Goal: Transaction & Acquisition: Purchase product/service

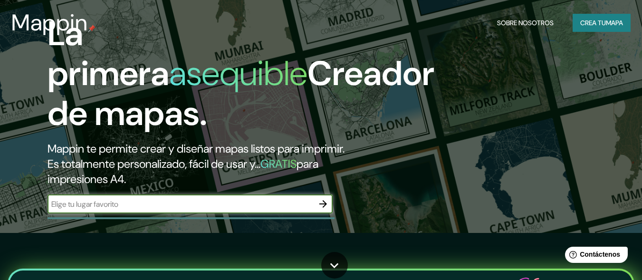
scroll to position [47, 0]
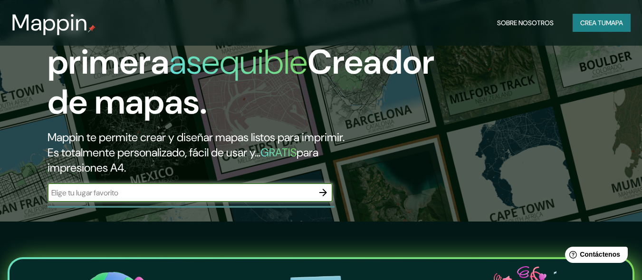
click at [178, 202] on div "​" at bounding box center [189, 192] width 285 height 19
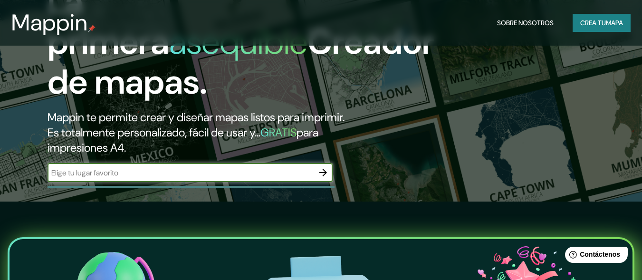
scroll to position [95, 0]
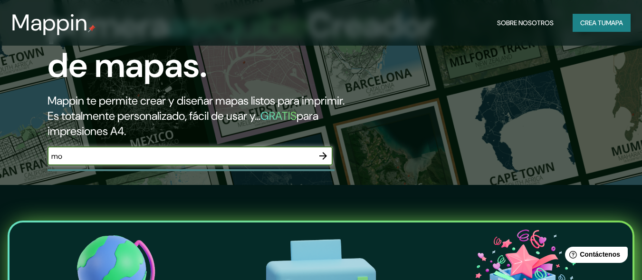
type input "m"
type input "Monsefu"
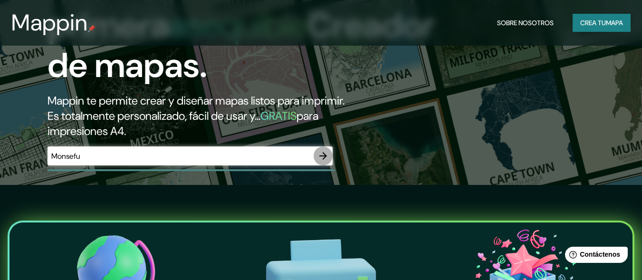
click at [324, 159] on icon "button" at bounding box center [322, 155] width 11 height 11
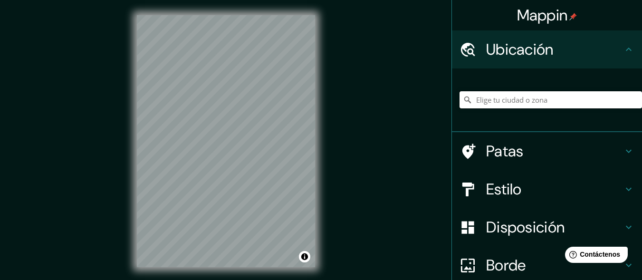
click at [479, 97] on input "Elige tu ciudad o zona" at bounding box center [550, 99] width 182 height 17
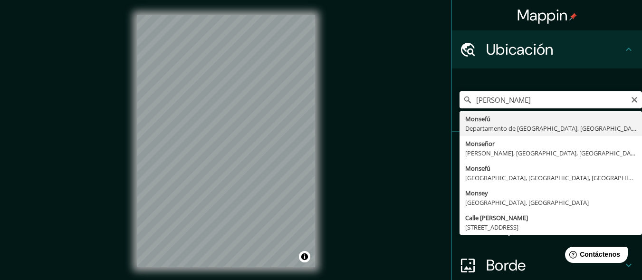
type input "Monsefu, Departamento de [GEOGRAPHIC_DATA], [GEOGRAPHIC_DATA]"
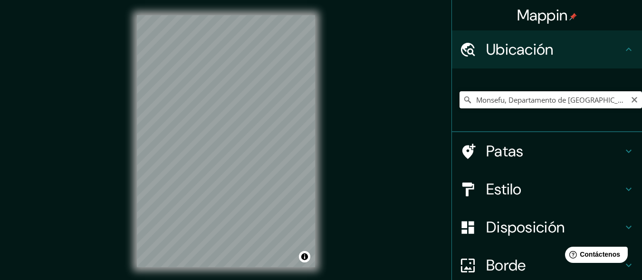
click at [525, 100] on input "Monsefu, Departamento de [GEOGRAPHIC_DATA], [GEOGRAPHIC_DATA]" at bounding box center [550, 99] width 182 height 17
click at [613, 100] on input "Monsefu, Departamento de [GEOGRAPHIC_DATA], [GEOGRAPHIC_DATA]" at bounding box center [550, 99] width 182 height 17
click at [631, 99] on icon "Claro" at bounding box center [634, 100] width 6 height 6
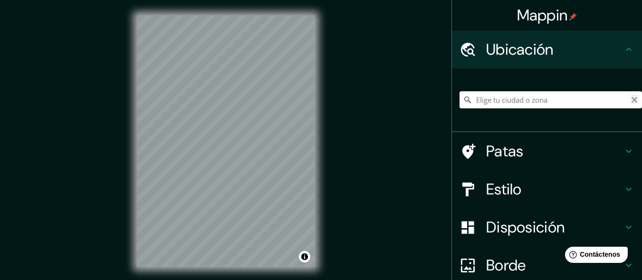
scroll to position [0, 0]
click at [583, 99] on input "Elige tu ciudad o zona" at bounding box center [550, 99] width 182 height 17
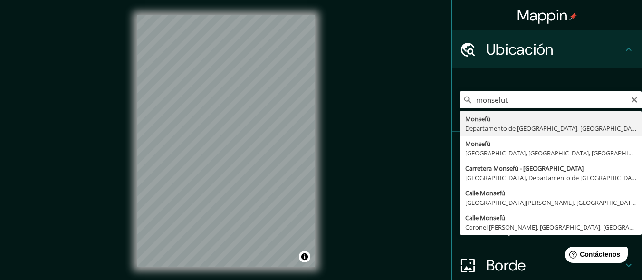
type input "Monsefu, Departamento de Lambayeque, Perú"
click at [538, 122] on div "Monsefu, Departamento de Lambayeque, Perú Monsefú Departamento de Lambayeque, P…" at bounding box center [550, 99] width 182 height 47
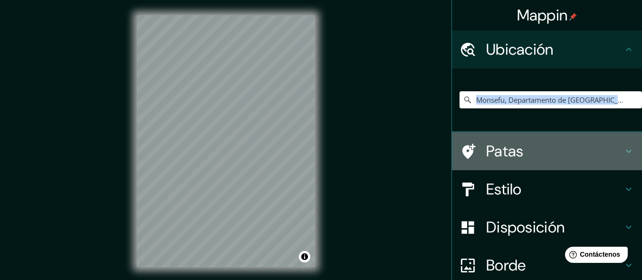
click at [625, 150] on icon at bounding box center [628, 151] width 6 height 3
click at [619, 150] on div "Patas" at bounding box center [547, 151] width 190 height 38
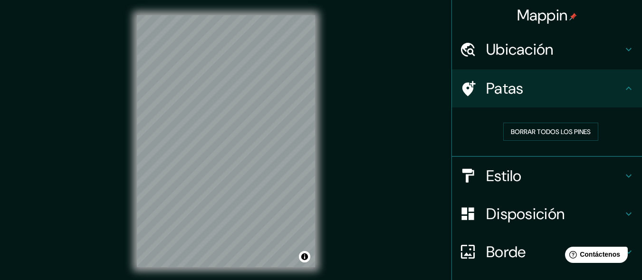
click at [462, 85] on icon at bounding box center [468, 88] width 13 height 15
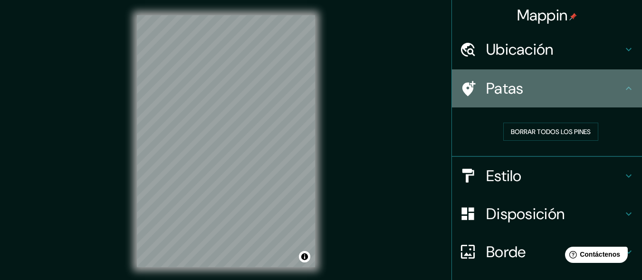
click at [464, 87] on icon at bounding box center [467, 88] width 17 height 17
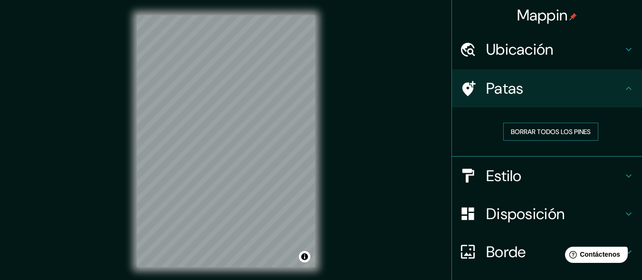
click at [518, 129] on font "Borrar todos los pines" at bounding box center [550, 131] width 80 height 9
click at [623, 172] on icon at bounding box center [628, 175] width 11 height 11
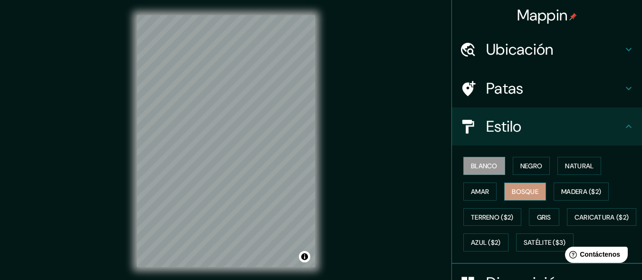
click at [516, 189] on font "Bosque" at bounding box center [524, 191] width 27 height 9
click at [512, 189] on font "Bosque" at bounding box center [524, 191] width 27 height 9
click at [476, 194] on font "Amar" at bounding box center [480, 191] width 18 height 9
click at [478, 164] on font "Blanco" at bounding box center [484, 165] width 27 height 9
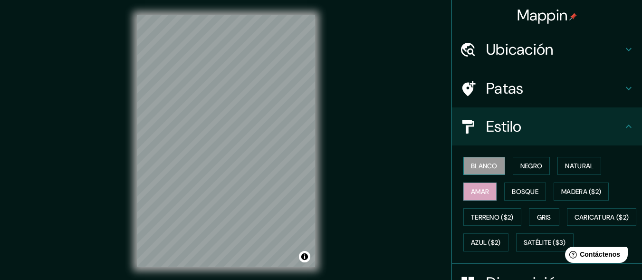
click at [478, 164] on font "Blanco" at bounding box center [484, 165] width 27 height 9
click at [523, 163] on font "Negro" at bounding box center [531, 165] width 22 height 9
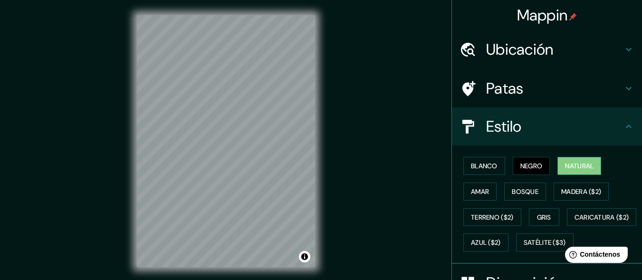
click at [565, 166] on font "Natural" at bounding box center [579, 165] width 28 height 9
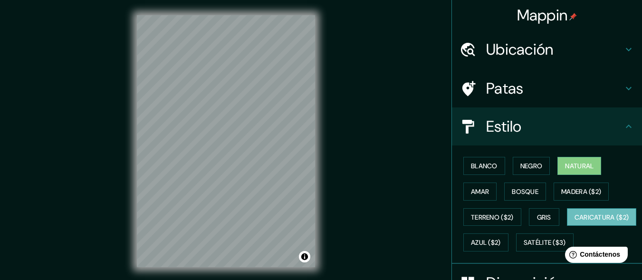
click at [574, 223] on font "Caricatura ($2)" at bounding box center [601, 217] width 55 height 12
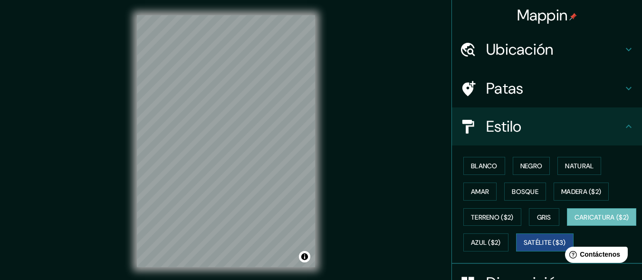
click at [523, 247] on font "Satélite ($3)" at bounding box center [544, 242] width 42 height 9
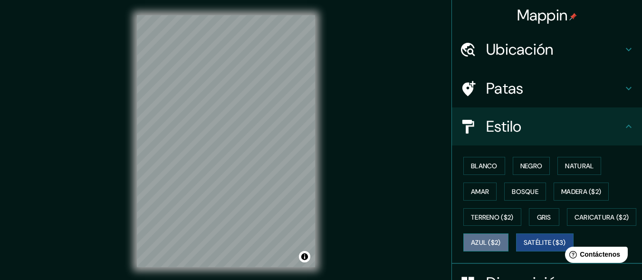
click at [501, 239] on font "Azul ($2)" at bounding box center [486, 242] width 30 height 9
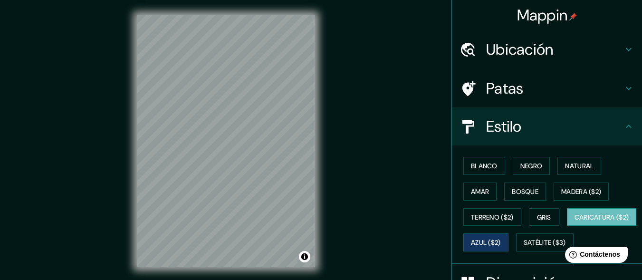
click at [574, 221] on font "Caricatura ($2)" at bounding box center [601, 217] width 55 height 9
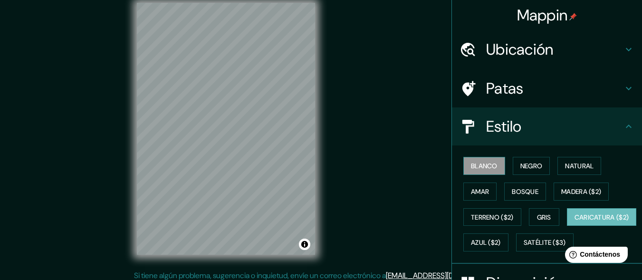
scroll to position [18, 0]
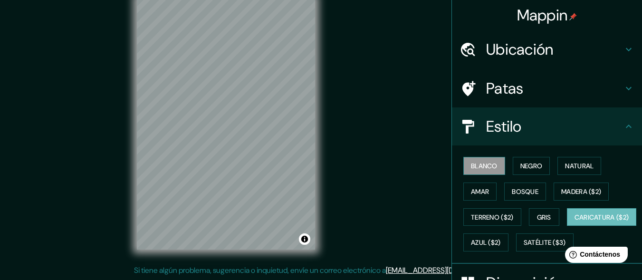
click at [471, 161] on font "Blanco" at bounding box center [484, 166] width 27 height 12
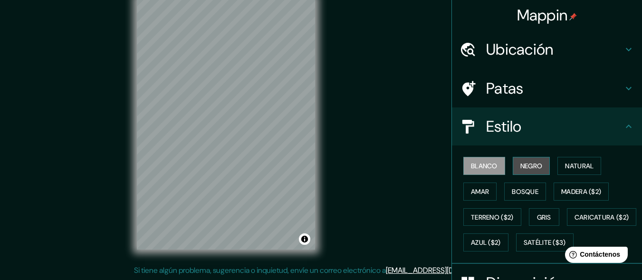
click at [512, 165] on button "Negro" at bounding box center [531, 166] width 38 height 18
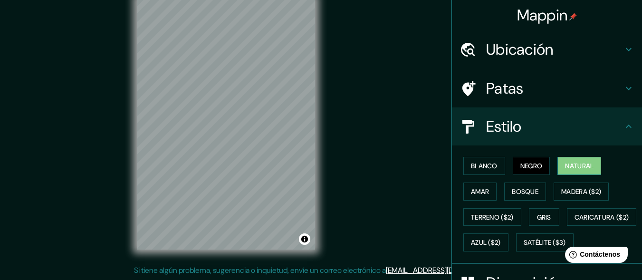
click at [593, 165] on button "Natural" at bounding box center [579, 166] width 44 height 18
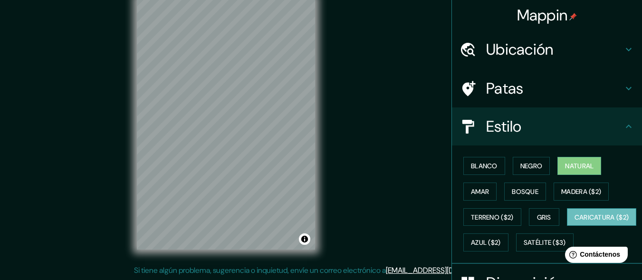
click at [574, 221] on font "Caricatura ($2)" at bounding box center [601, 217] width 55 height 9
click at [537, 216] on font "Gris" at bounding box center [544, 217] width 14 height 9
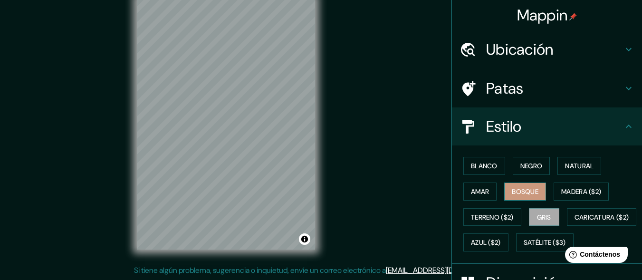
click at [517, 188] on font "Bosque" at bounding box center [524, 191] width 27 height 9
click at [477, 189] on font "Amar" at bounding box center [480, 191] width 18 height 9
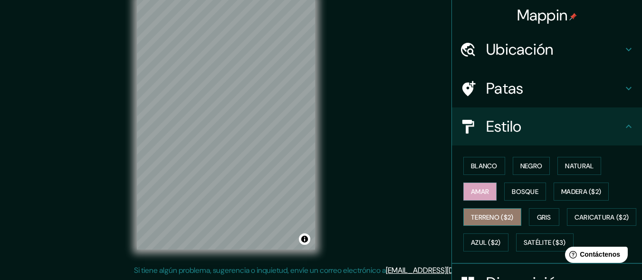
click at [483, 213] on font "Terreno ($2)" at bounding box center [492, 217] width 43 height 9
click at [485, 215] on font "Terreno ($2)" at bounding box center [492, 217] width 43 height 9
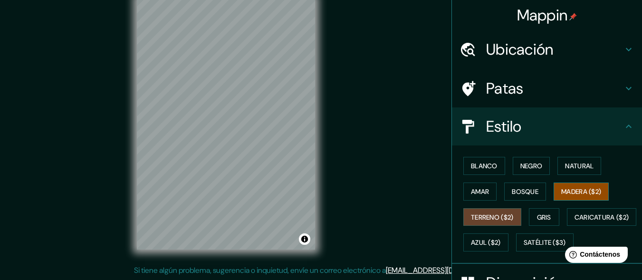
click at [577, 189] on font "Madera ($2)" at bounding box center [581, 191] width 40 height 9
click at [477, 166] on font "Blanco" at bounding box center [484, 165] width 27 height 9
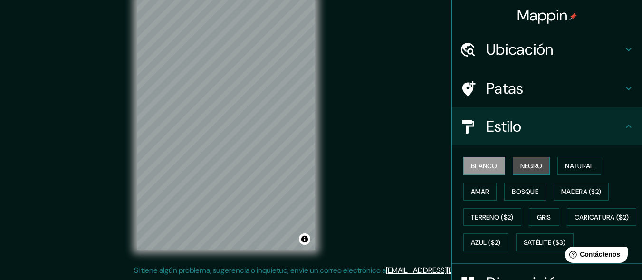
click at [523, 166] on font "Negro" at bounding box center [531, 165] width 22 height 9
click at [524, 167] on font "Negro" at bounding box center [531, 165] width 22 height 9
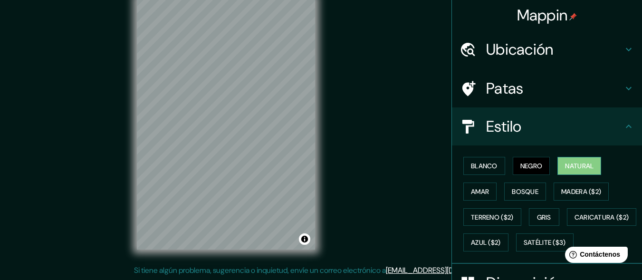
click at [570, 166] on font "Natural" at bounding box center [579, 165] width 28 height 9
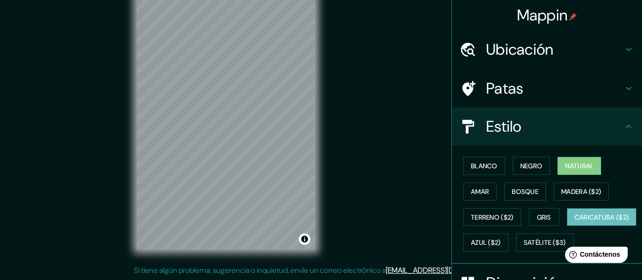
click at [574, 221] on font "Caricatura ($2)" at bounding box center [601, 217] width 55 height 9
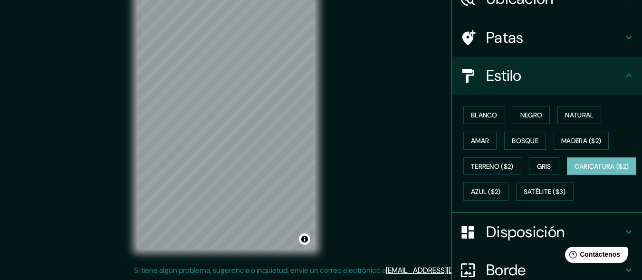
scroll to position [22, 0]
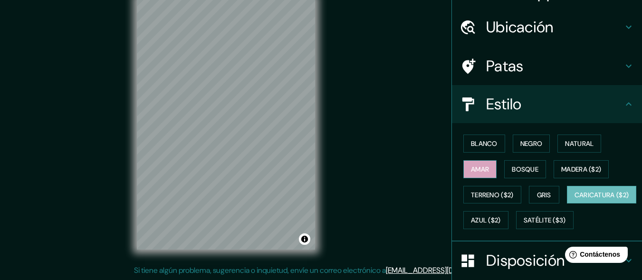
click at [473, 169] on font "Amar" at bounding box center [480, 169] width 18 height 9
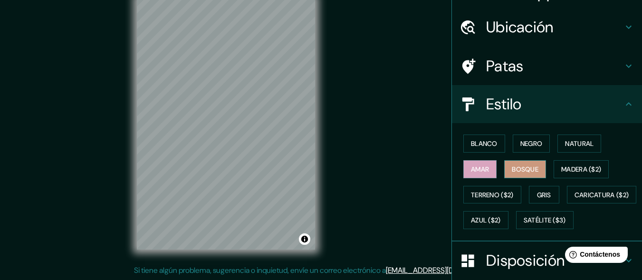
click at [520, 174] on font "Bosque" at bounding box center [524, 169] width 27 height 12
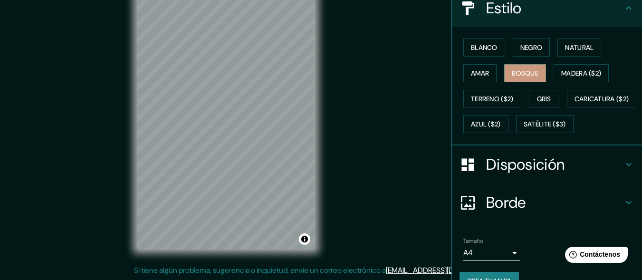
scroll to position [165, 0]
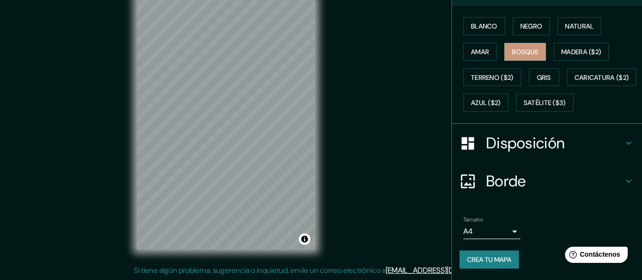
click at [486, 177] on font "Borde" at bounding box center [506, 181] width 40 height 20
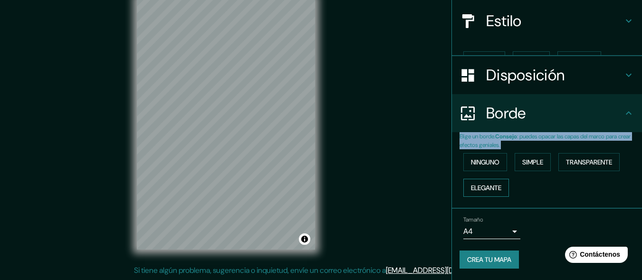
scroll to position [89, 0]
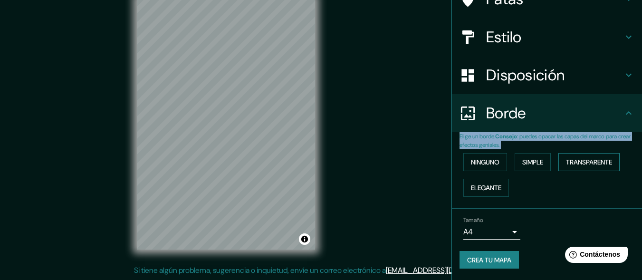
click at [566, 161] on font "Transparente" at bounding box center [589, 162] width 46 height 9
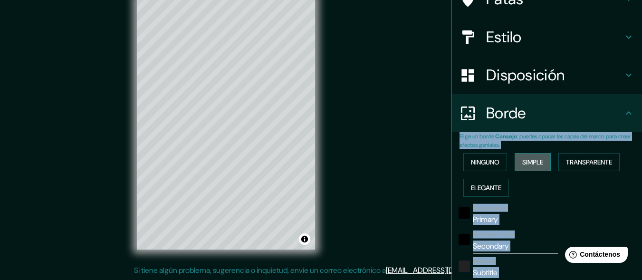
click at [527, 164] on font "Simple" at bounding box center [532, 162] width 21 height 9
click at [483, 182] on font "Elegante" at bounding box center [486, 187] width 30 height 12
click at [480, 163] on font "Ninguno" at bounding box center [485, 162] width 28 height 9
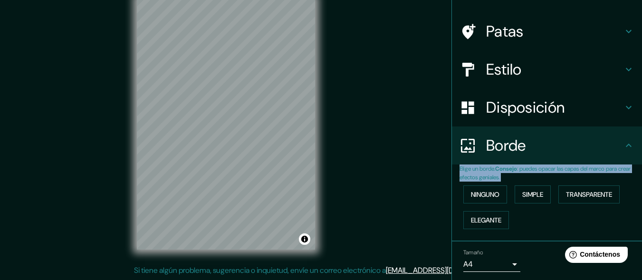
scroll to position [0, 0]
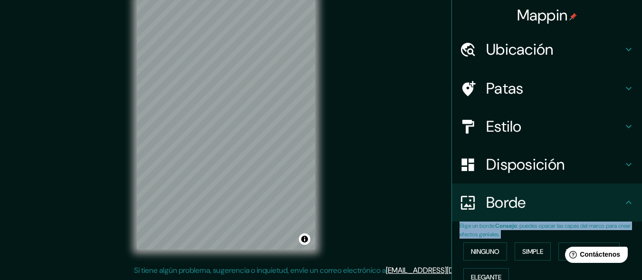
click at [503, 161] on font "Disposición" at bounding box center [525, 164] width 78 height 20
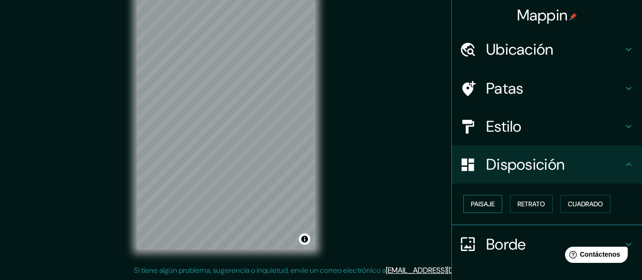
click at [475, 202] on font "Paisaje" at bounding box center [483, 203] width 24 height 9
click at [476, 202] on font "Paisaje" at bounding box center [483, 203] width 24 height 9
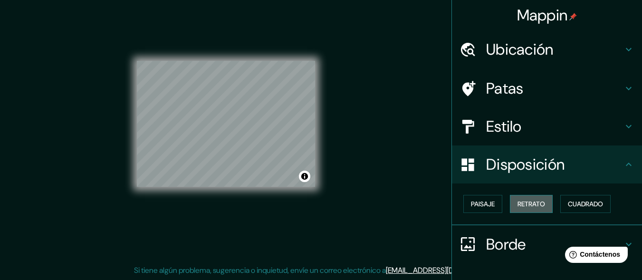
click at [529, 206] on font "Retrato" at bounding box center [531, 203] width 28 height 9
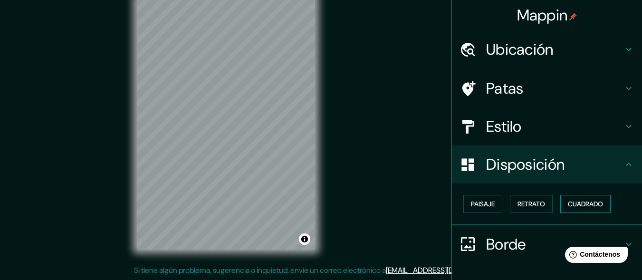
click at [578, 209] on font "Cuadrado" at bounding box center [584, 204] width 35 height 12
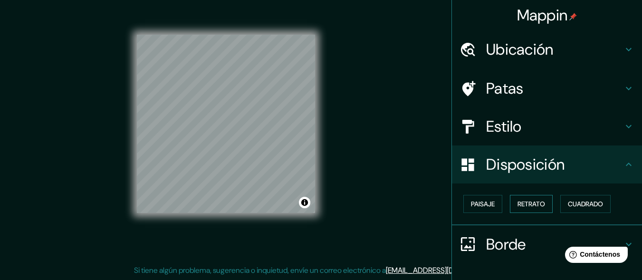
click at [527, 207] on font "Retrato" at bounding box center [531, 203] width 28 height 9
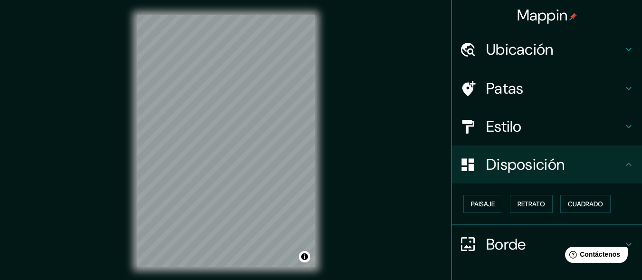
click at [623, 129] on icon at bounding box center [628, 126] width 11 height 11
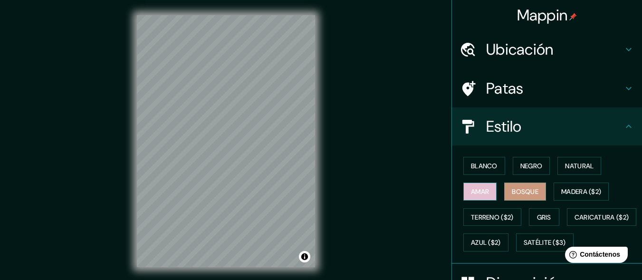
click at [485, 194] on button "Amar" at bounding box center [479, 191] width 33 height 18
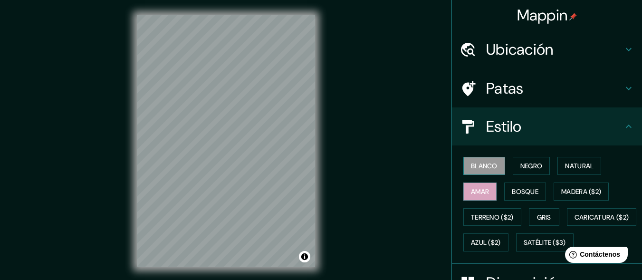
click at [471, 157] on button "Blanco" at bounding box center [484, 166] width 42 height 18
click at [520, 164] on font "Negro" at bounding box center [531, 165] width 22 height 9
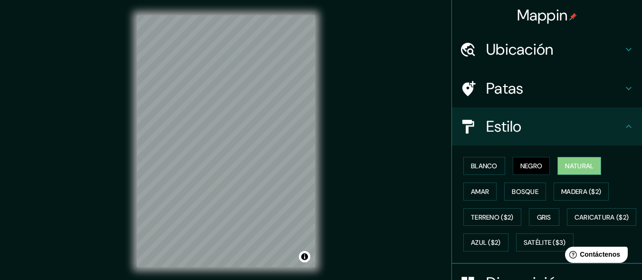
click at [571, 169] on font "Natural" at bounding box center [579, 165] width 28 height 9
click at [568, 188] on font "Madera ($2)" at bounding box center [581, 191] width 40 height 9
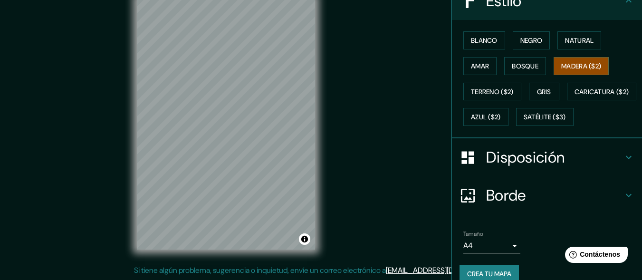
scroll to position [165, 0]
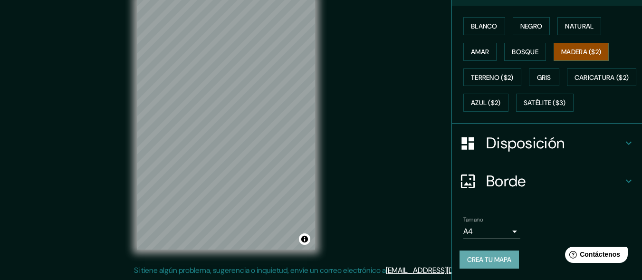
click at [482, 262] on font "Crea tu mapa" at bounding box center [489, 259] width 44 height 9
click at [482, 262] on div "Crea tu mapa" at bounding box center [546, 259] width 175 height 18
click at [471, 259] on font "Crea tu mapa" at bounding box center [489, 259] width 44 height 9
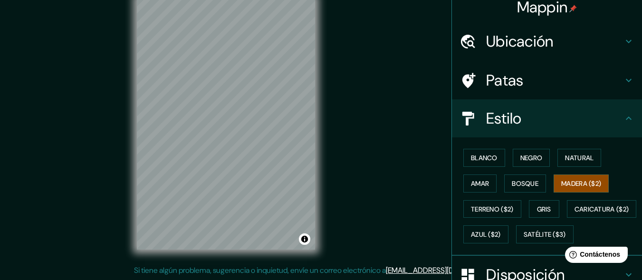
scroll to position [0, 0]
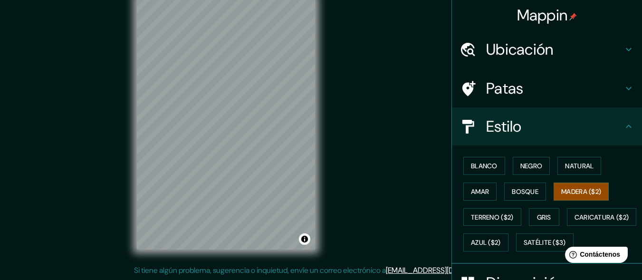
click at [623, 87] on icon at bounding box center [628, 88] width 11 height 11
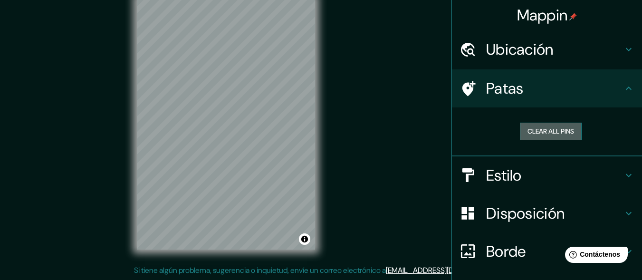
click at [549, 129] on button "Clear all pins" at bounding box center [551, 132] width 62 height 18
click at [546, 130] on button "Clear all pins" at bounding box center [551, 132] width 62 height 18
click at [521, 126] on button "Clear all pins" at bounding box center [551, 132] width 62 height 18
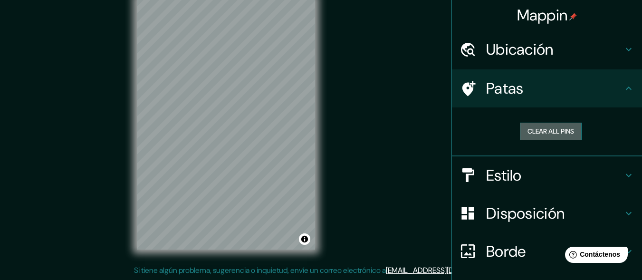
click at [521, 126] on button "Clear all pins" at bounding box center [551, 132] width 62 height 18
click at [560, 134] on button "Clear all pins" at bounding box center [551, 132] width 62 height 18
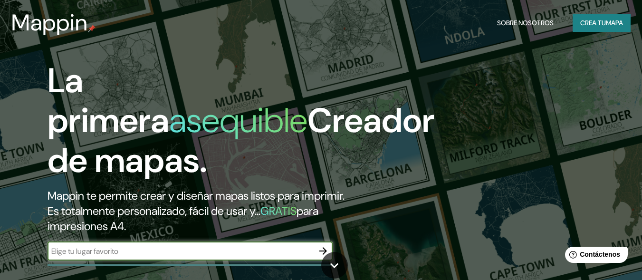
click at [164, 253] on input "text" at bounding box center [180, 251] width 266 height 11
type input "Monsefu"
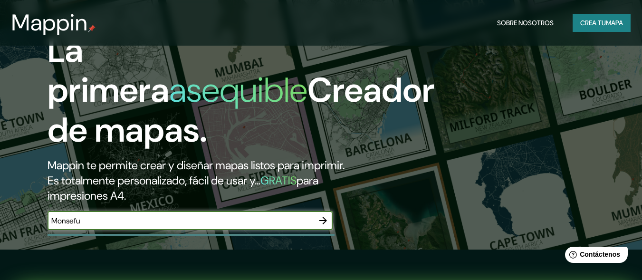
scroll to position [47, 0]
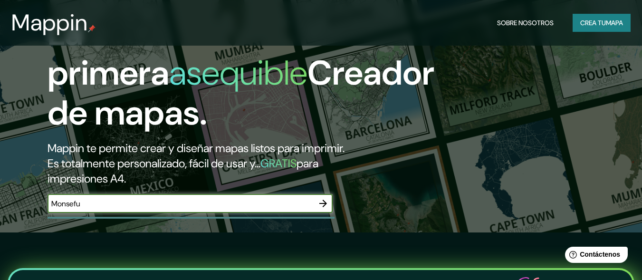
click at [327, 206] on icon "button" at bounding box center [322, 203] width 11 height 11
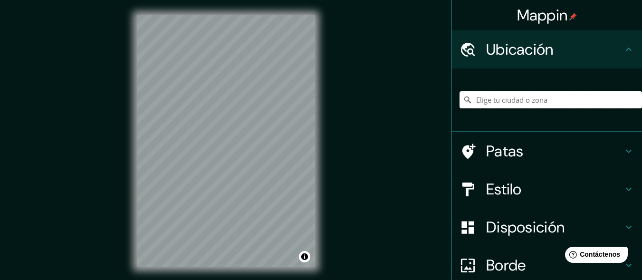
click at [495, 96] on input "Elige tu ciudad o zona" at bounding box center [550, 99] width 182 height 17
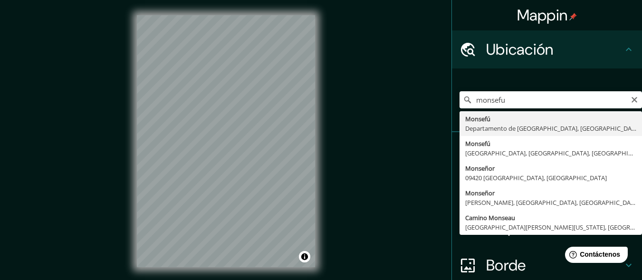
type input "Monsefu, Departamento de [GEOGRAPHIC_DATA], [GEOGRAPHIC_DATA]"
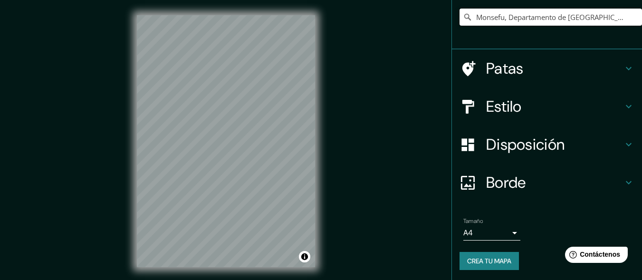
scroll to position [84, 0]
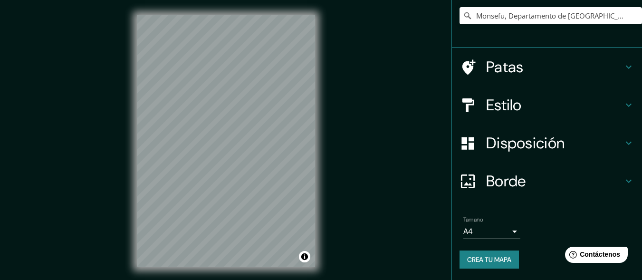
click at [625, 67] on icon at bounding box center [628, 67] width 6 height 3
click at [623, 67] on div "Patas" at bounding box center [547, 67] width 190 height 38
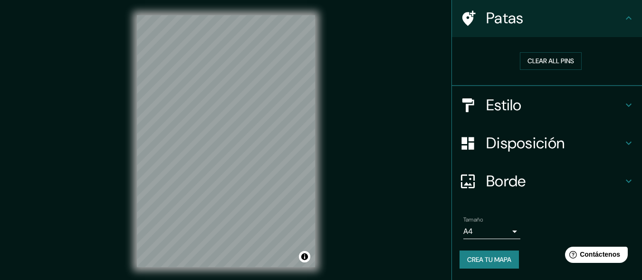
scroll to position [70, 0]
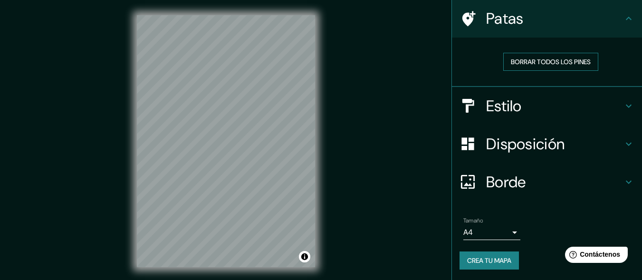
click at [562, 59] on font "Borrar todos los pines" at bounding box center [550, 61] width 80 height 9
click at [545, 55] on button "Borrar todos los pines" at bounding box center [550, 62] width 95 height 18
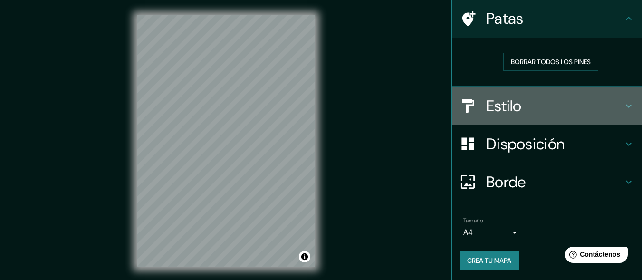
click at [623, 104] on icon at bounding box center [628, 105] width 11 height 11
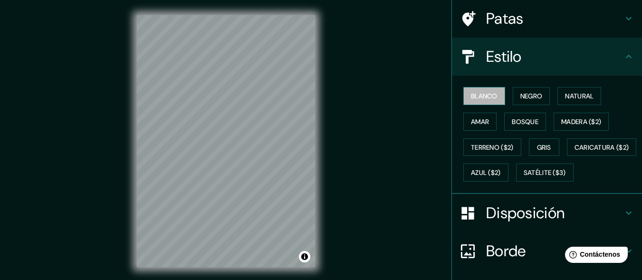
click at [471, 93] on font "Blanco" at bounding box center [484, 96] width 27 height 9
click at [481, 118] on font "Amar" at bounding box center [480, 121] width 18 height 9
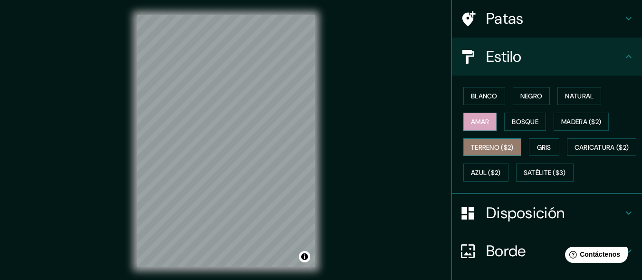
click at [471, 144] on font "Terreno ($2)" at bounding box center [492, 147] width 43 height 9
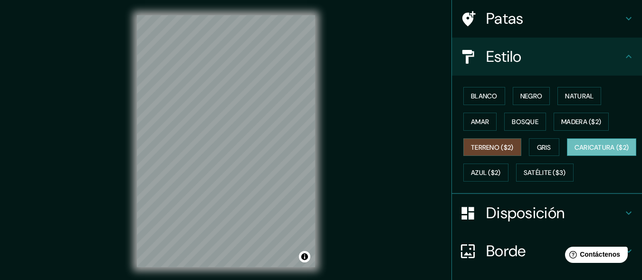
click at [574, 151] on font "Caricatura ($2)" at bounding box center [601, 147] width 55 height 9
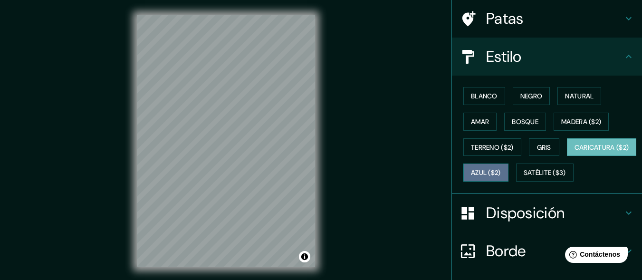
click at [501, 174] on font "Azul ($2)" at bounding box center [486, 173] width 30 height 9
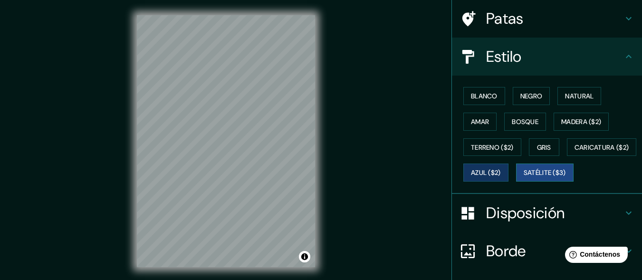
click at [523, 177] on font "Satélite ($3)" at bounding box center [544, 173] width 42 height 9
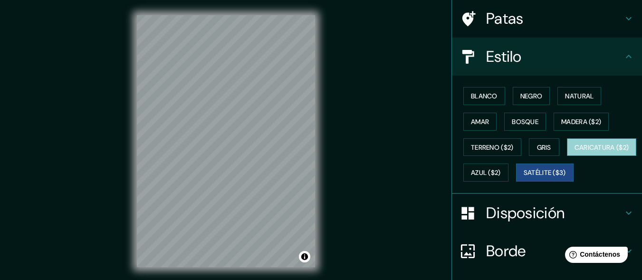
click at [574, 151] on font "Caricatura ($2)" at bounding box center [601, 147] width 55 height 9
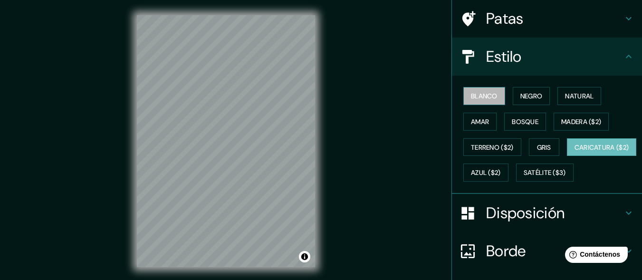
click at [476, 99] on font "Blanco" at bounding box center [484, 96] width 27 height 9
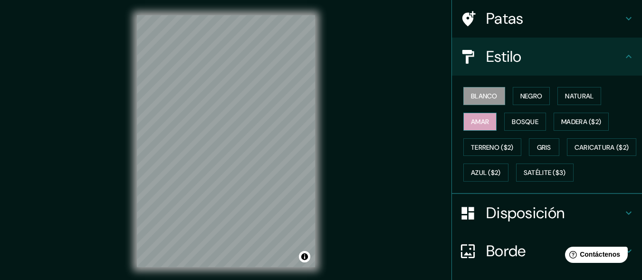
click at [483, 119] on button "Amar" at bounding box center [479, 122] width 33 height 18
click at [531, 118] on font "Bosque" at bounding box center [524, 121] width 27 height 9
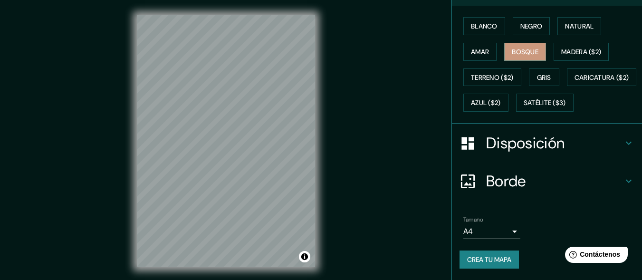
scroll to position [165, 0]
click at [490, 255] on font "Crea tu mapa" at bounding box center [489, 259] width 44 height 9
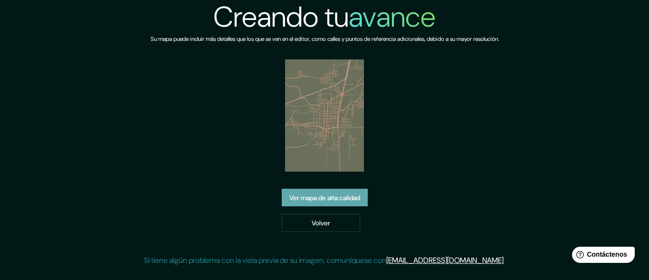
click at [345, 199] on font "Ver mapa de alta calidad" at bounding box center [324, 197] width 71 height 9
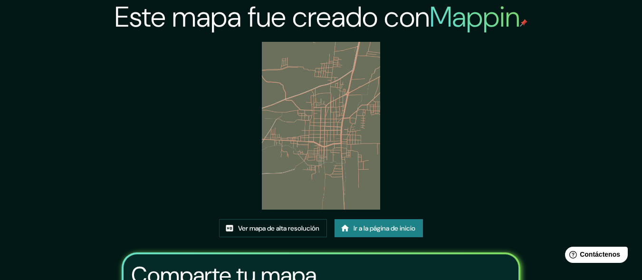
click at [386, 231] on font "Ir a la página de inicio" at bounding box center [384, 228] width 62 height 9
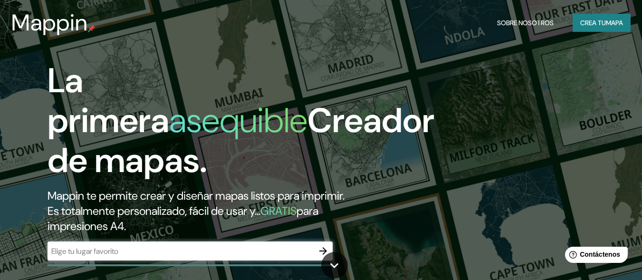
click at [175, 259] on div "​" at bounding box center [189, 250] width 285 height 19
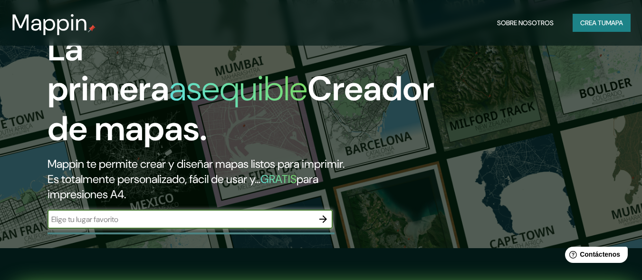
scroll to position [95, 0]
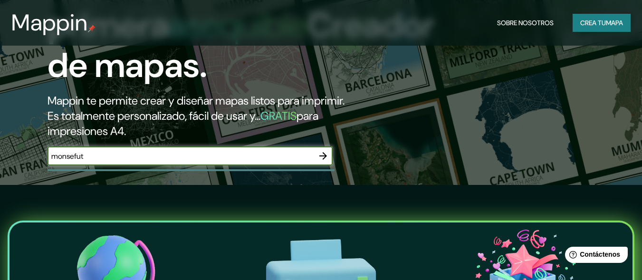
type input "monsefut"
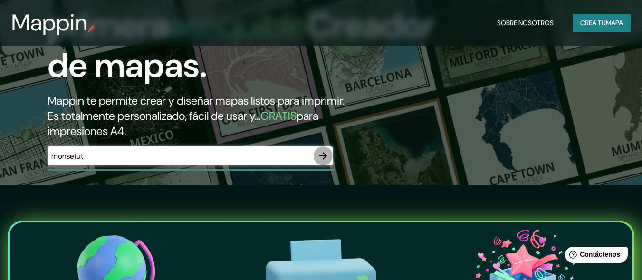
click at [320, 156] on icon "button" at bounding box center [323, 156] width 8 height 8
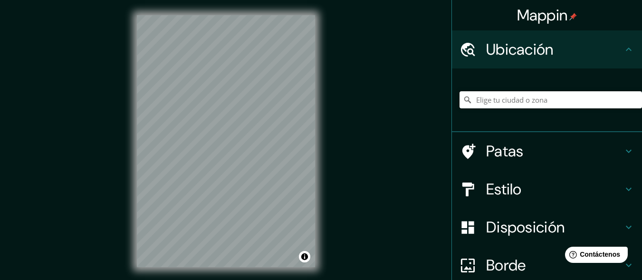
click at [495, 95] on input "Elige tu ciudad o zona" at bounding box center [550, 99] width 182 height 17
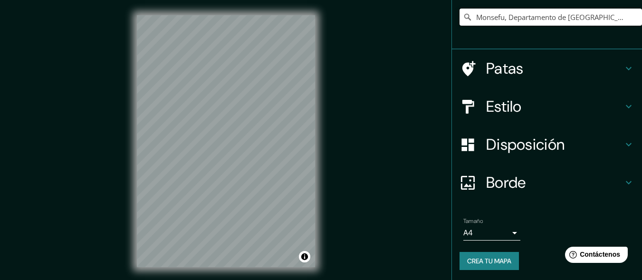
scroll to position [84, 0]
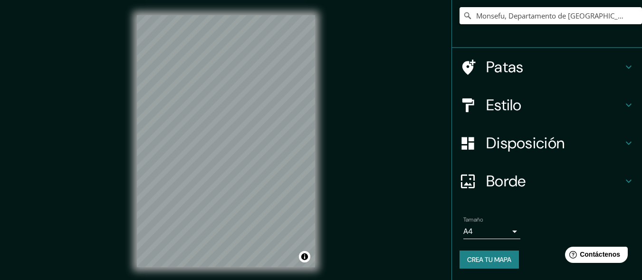
type input "Monsefu, Departamento de [GEOGRAPHIC_DATA], [GEOGRAPHIC_DATA]"
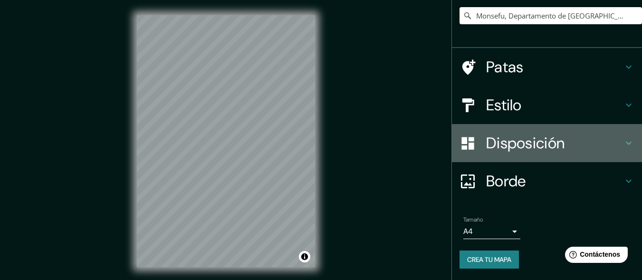
click at [625, 143] on icon at bounding box center [628, 143] width 6 height 3
click at [620, 143] on div "Disposición" at bounding box center [547, 143] width 190 height 38
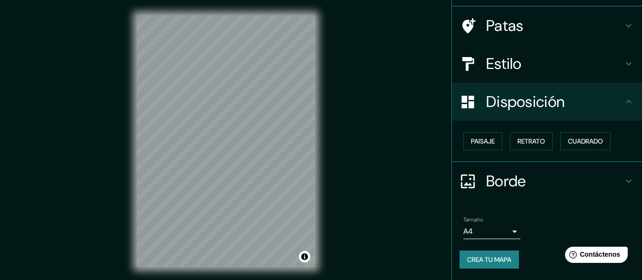
scroll to position [63, 0]
click at [472, 142] on font "Paisaje" at bounding box center [483, 141] width 24 height 9
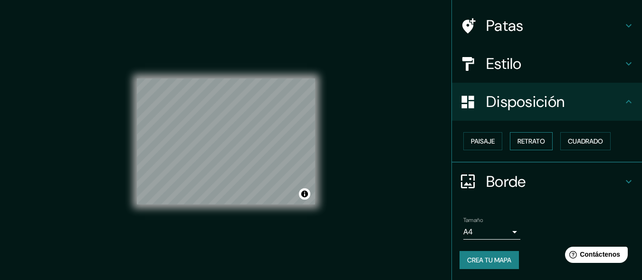
click at [517, 142] on font "Retrato" at bounding box center [531, 141] width 28 height 9
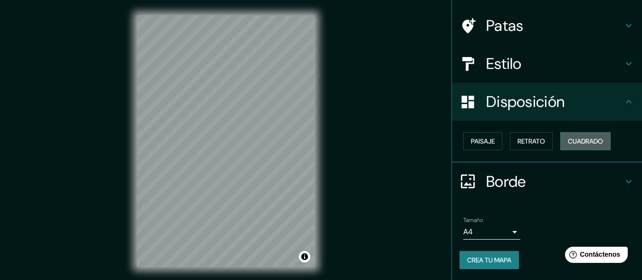
click at [574, 137] on font "Cuadrado" at bounding box center [584, 141] width 35 height 9
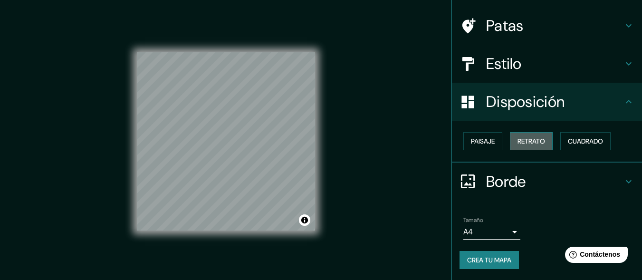
click at [526, 138] on font "Retrato" at bounding box center [531, 141] width 28 height 9
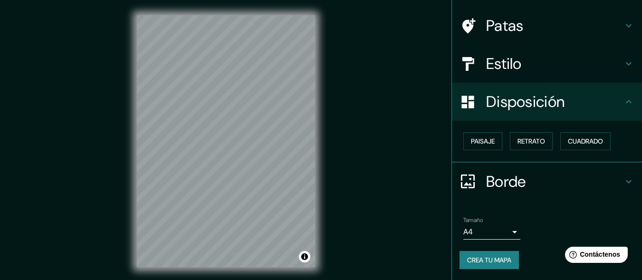
click at [623, 62] on icon at bounding box center [628, 63] width 11 height 11
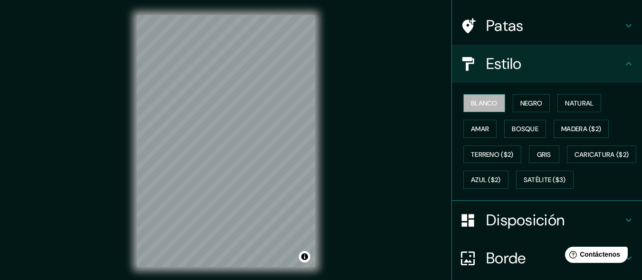
click at [486, 111] on button "Blanco" at bounding box center [484, 103] width 42 height 18
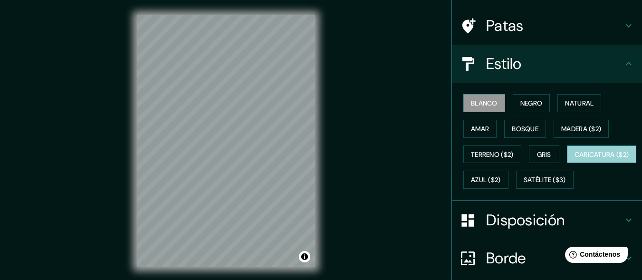
click at [574, 159] on font "Caricatura ($2)" at bounding box center [601, 154] width 55 height 9
click at [463, 104] on button "Blanco" at bounding box center [484, 103] width 42 height 18
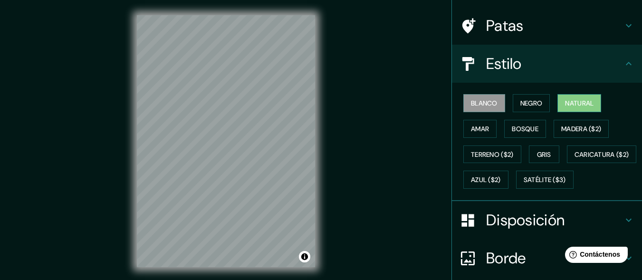
click at [587, 112] on button "Natural" at bounding box center [579, 103] width 44 height 18
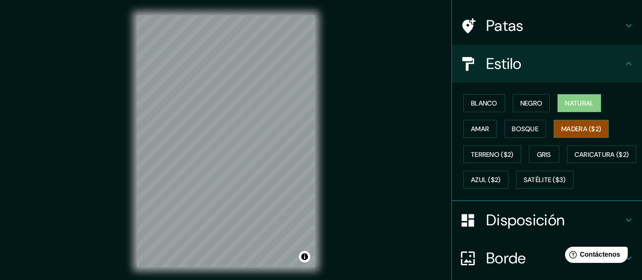
click at [579, 127] on font "Madera ($2)" at bounding box center [581, 128] width 40 height 9
click at [540, 155] on font "Gris" at bounding box center [544, 154] width 14 height 9
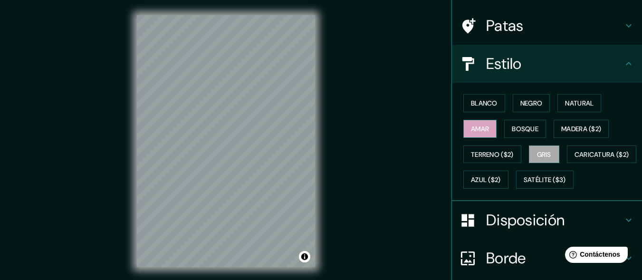
click at [480, 133] on font "Amar" at bounding box center [480, 129] width 18 height 12
click at [506, 121] on button "Bosque" at bounding box center [525, 129] width 42 height 18
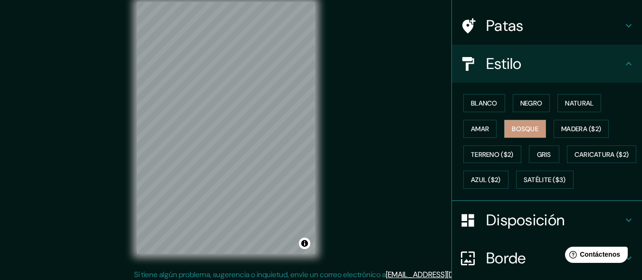
scroll to position [18, 0]
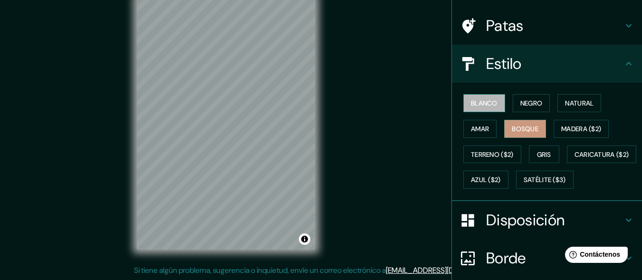
click at [463, 96] on button "Blanco" at bounding box center [484, 103] width 42 height 18
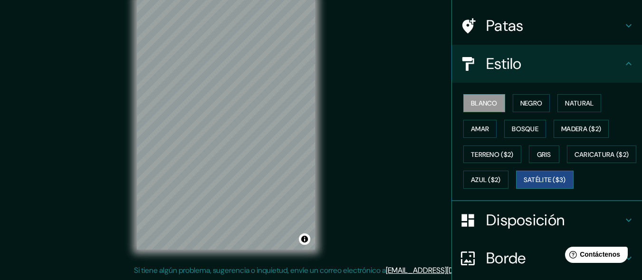
click at [516, 189] on button "Satélite ($3)" at bounding box center [544, 179] width 57 height 18
click at [471, 103] on font "Blanco" at bounding box center [484, 103] width 27 height 9
click at [525, 107] on font "Negro" at bounding box center [531, 103] width 22 height 9
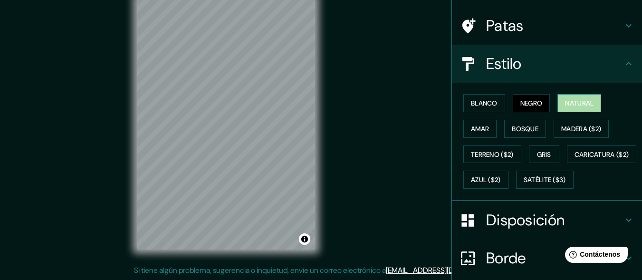
click at [572, 105] on font "Natural" at bounding box center [579, 103] width 28 height 9
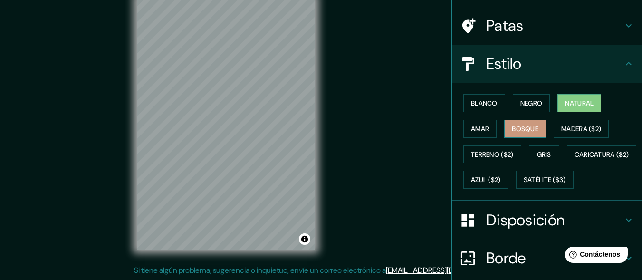
click at [517, 128] on font "Bosque" at bounding box center [524, 128] width 27 height 9
click at [480, 128] on font "Amar" at bounding box center [480, 128] width 18 height 9
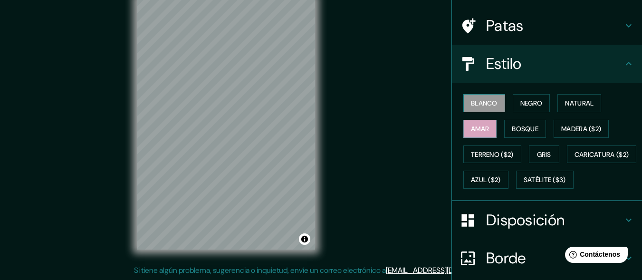
click at [482, 104] on font "Blanco" at bounding box center [484, 103] width 27 height 9
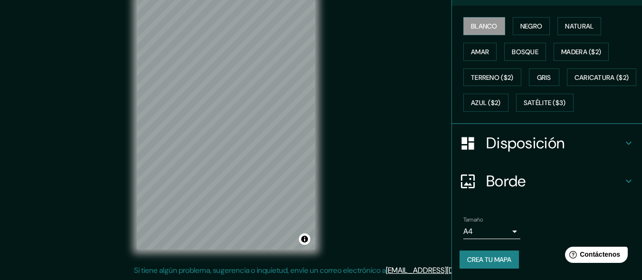
scroll to position [165, 0]
click at [624, 146] on icon at bounding box center [628, 142] width 11 height 11
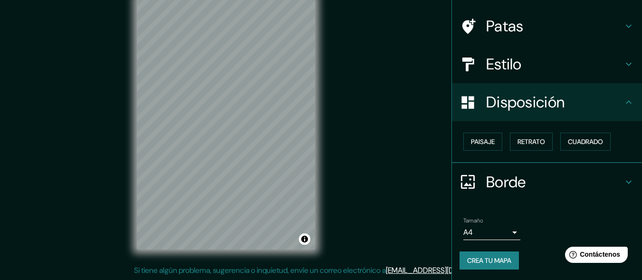
scroll to position [63, 0]
click at [627, 178] on div "Borde" at bounding box center [547, 181] width 190 height 38
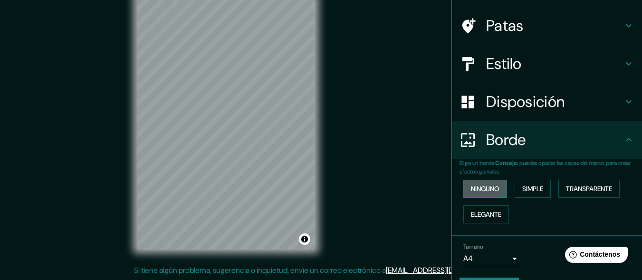
click at [471, 187] on font "Ninguno" at bounding box center [485, 188] width 28 height 9
click at [524, 187] on font "Simple" at bounding box center [532, 188] width 21 height 9
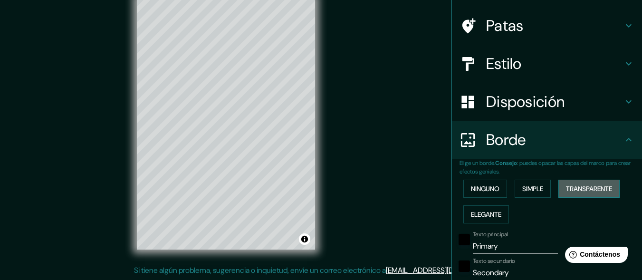
click at [580, 187] on font "Transparente" at bounding box center [589, 188] width 46 height 9
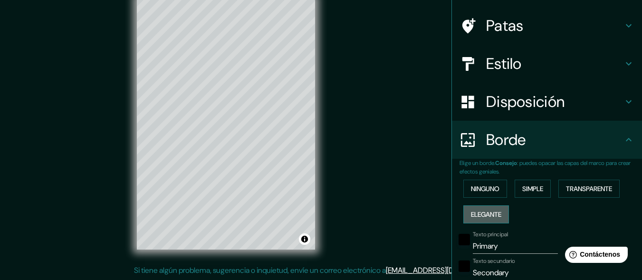
click at [475, 213] on font "Elegante" at bounding box center [486, 214] width 30 height 9
click at [476, 189] on font "Ninguno" at bounding box center [485, 188] width 28 height 9
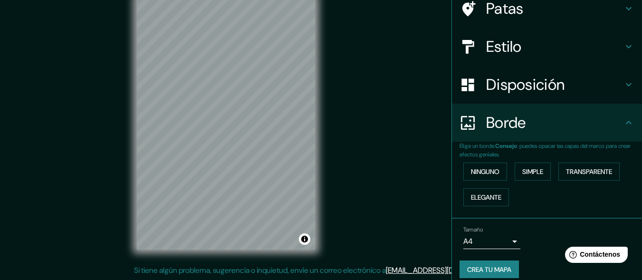
scroll to position [89, 0]
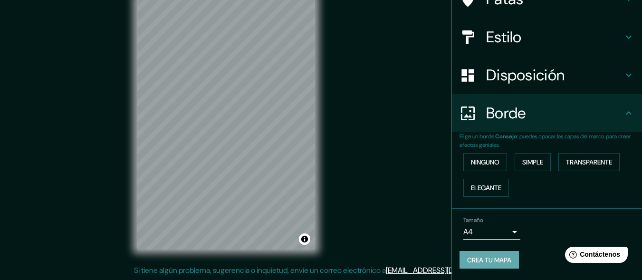
click at [475, 255] on font "Crea tu mapa" at bounding box center [489, 259] width 44 height 9
click at [493, 263] on font "Crea tu mapa" at bounding box center [489, 259] width 44 height 9
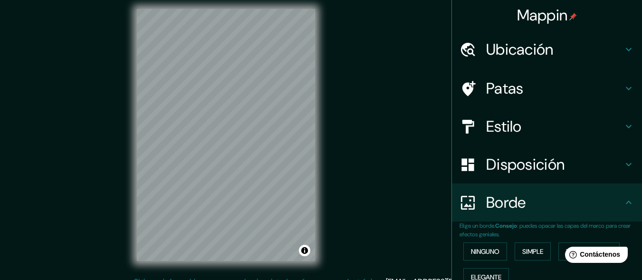
scroll to position [0, 0]
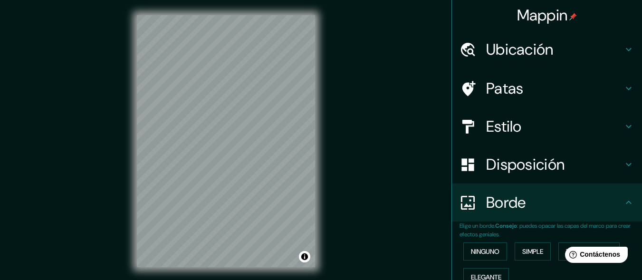
click at [624, 49] on icon at bounding box center [628, 49] width 11 height 11
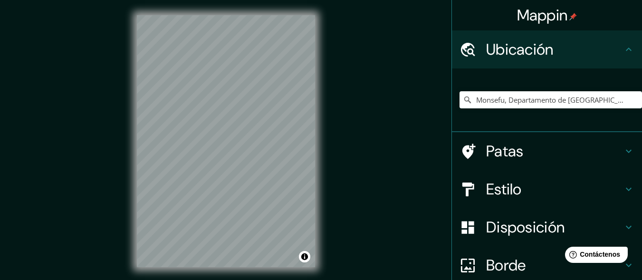
click at [623, 147] on icon at bounding box center [628, 150] width 11 height 11
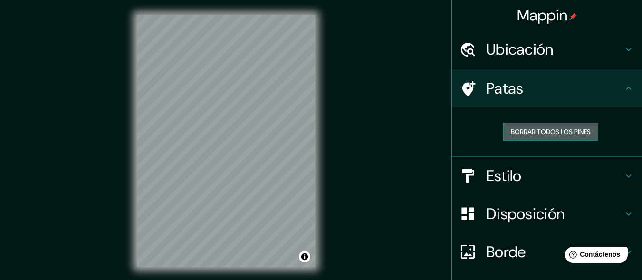
click at [560, 133] on font "Borrar todos los pines" at bounding box center [550, 131] width 80 height 9
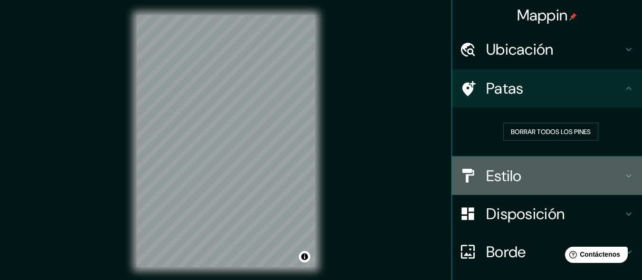
click at [623, 173] on icon at bounding box center [628, 175] width 11 height 11
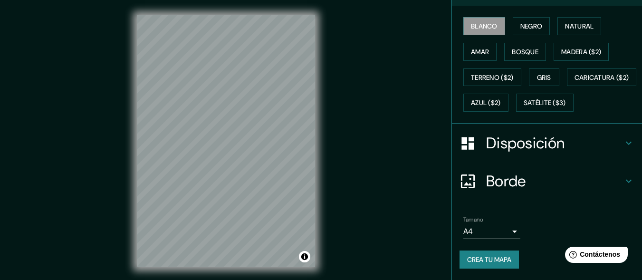
scroll to position [117, 0]
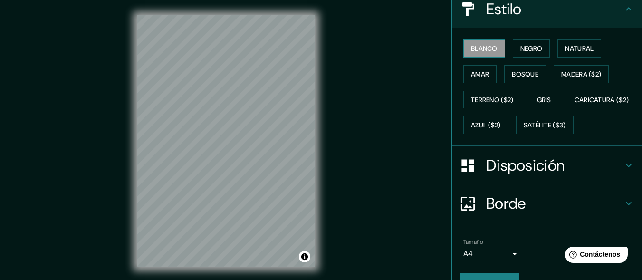
drag, startPoint x: 482, startPoint y: 44, endPoint x: 483, endPoint y: 50, distance: 6.2
click at [482, 44] on font "Blanco" at bounding box center [484, 48] width 27 height 9
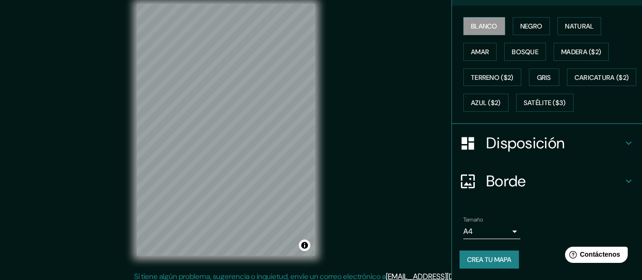
scroll to position [18, 0]
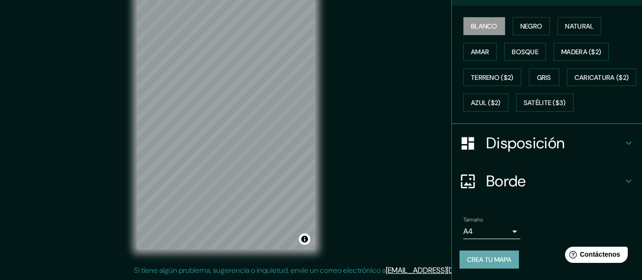
click at [484, 257] on font "Crea tu mapa" at bounding box center [489, 259] width 44 height 9
click at [486, 259] on div "Crea tu mapa" at bounding box center [546, 259] width 175 height 18
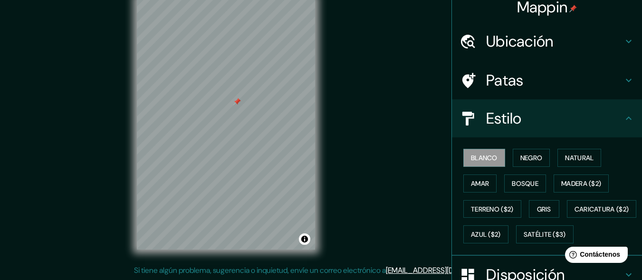
scroll to position [0, 0]
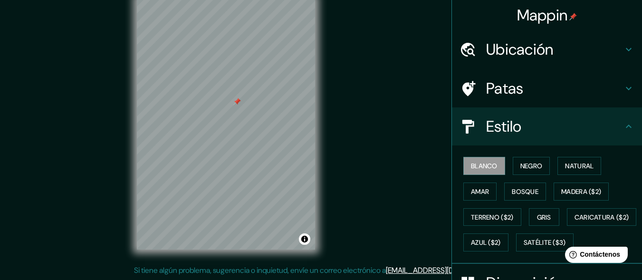
click at [623, 85] on icon at bounding box center [628, 88] width 11 height 11
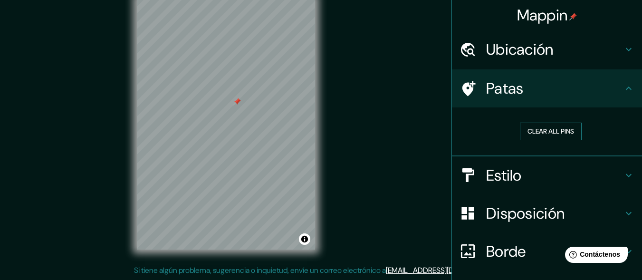
click at [540, 128] on button "Clear all pins" at bounding box center [551, 132] width 62 height 18
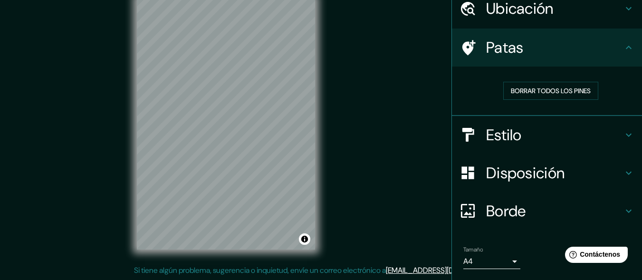
scroll to position [70, 0]
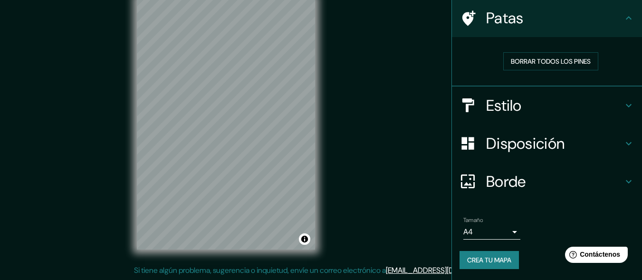
click at [472, 254] on font "Crea tu mapa" at bounding box center [489, 260] width 44 height 12
click at [502, 262] on font "Crea tu mapa" at bounding box center [489, 259] width 44 height 9
click at [623, 176] on icon at bounding box center [628, 181] width 11 height 11
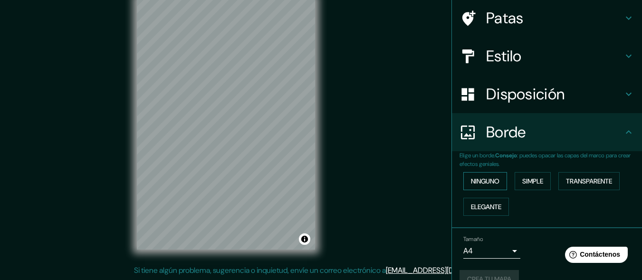
click at [474, 185] on font "Ninguno" at bounding box center [485, 181] width 28 height 9
click at [522, 186] on font "Simple" at bounding box center [532, 181] width 21 height 12
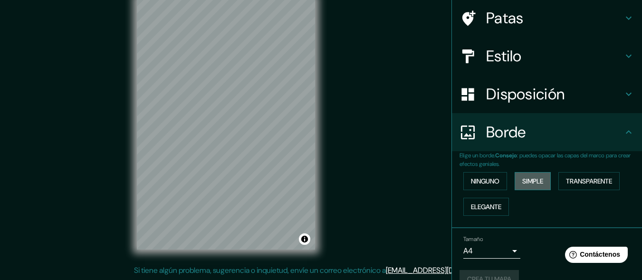
click at [522, 186] on font "Simple" at bounding box center [532, 181] width 21 height 12
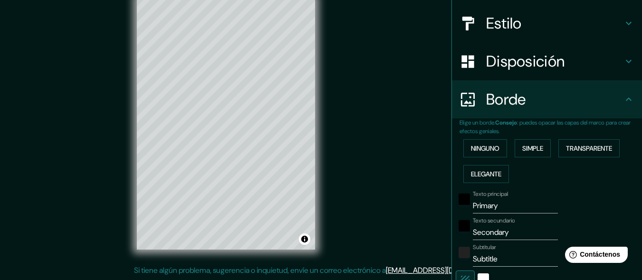
scroll to position [165, 0]
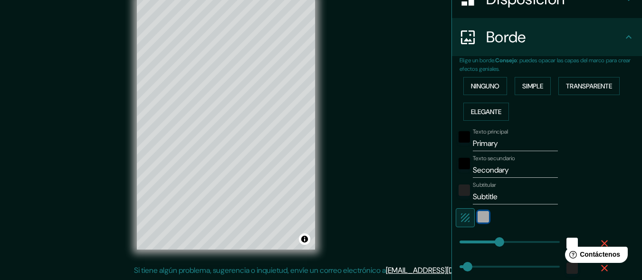
click at [477, 216] on div "blanco" at bounding box center [482, 216] width 11 height 11
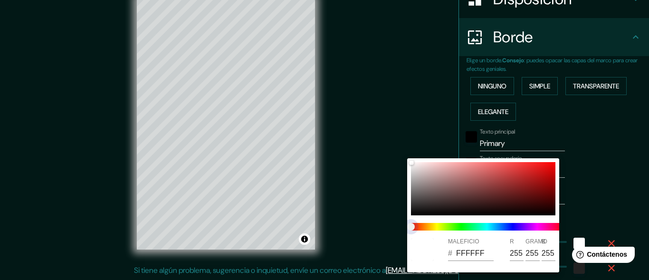
drag, startPoint x: 409, startPoint y: 228, endPoint x: 430, endPoint y: 227, distance: 20.9
click at [430, 227] on span at bounding box center [487, 227] width 152 height 8
click at [423, 226] on span at bounding box center [487, 227] width 152 height 8
click at [436, 226] on span at bounding box center [487, 227] width 152 height 8
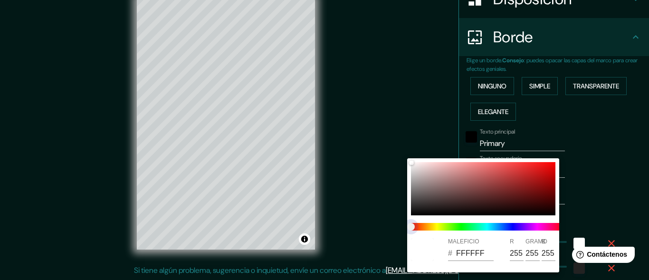
click at [446, 227] on span at bounding box center [487, 227] width 152 height 8
drag, startPoint x: 410, startPoint y: 225, endPoint x: 437, endPoint y: 223, distance: 26.7
click at [437, 225] on span at bounding box center [487, 227] width 152 height 8
drag, startPoint x: 444, startPoint y: 223, endPoint x: 460, endPoint y: 223, distance: 16.1
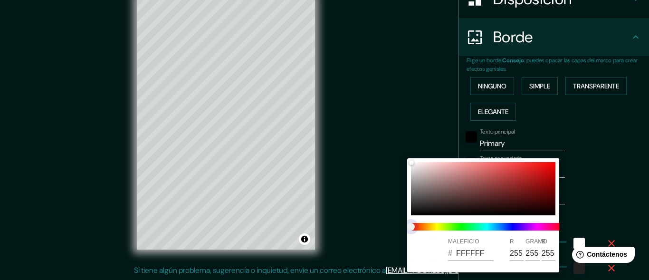
click at [445, 223] on span at bounding box center [487, 227] width 152 height 8
drag, startPoint x: 486, startPoint y: 187, endPoint x: 510, endPoint y: 180, distance: 25.1
click at [486, 186] on div at bounding box center [483, 188] width 144 height 53
click at [413, 164] on div at bounding box center [411, 163] width 4 height 4
type input "8A4141"
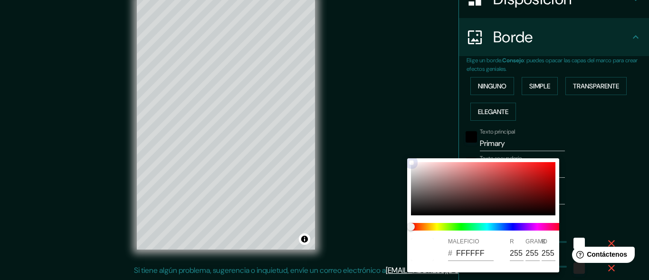
type input "138"
type input "65"
click at [511, 180] on div at bounding box center [483, 188] width 144 height 53
click at [490, 185] on div at bounding box center [488, 187] width 4 height 4
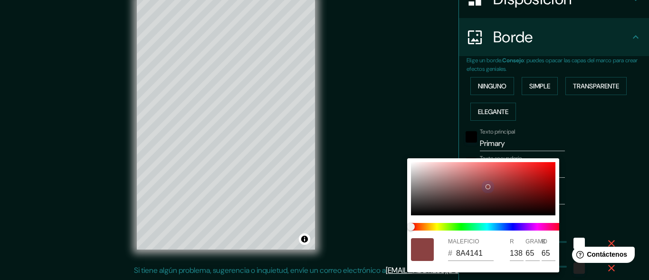
type input "A53232"
type input "165"
type input "50"
drag, startPoint x: 503, startPoint y: 189, endPoint x: 444, endPoint y: 196, distance: 59.7
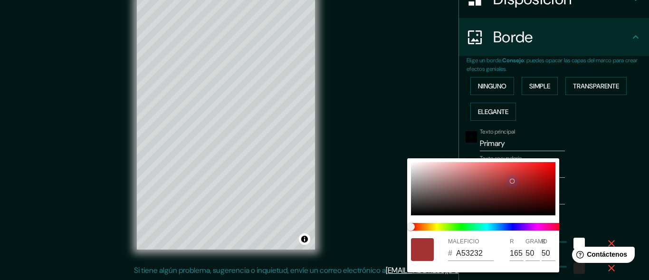
click at [502, 189] on div at bounding box center [483, 188] width 144 height 53
click at [510, 183] on div at bounding box center [512, 181] width 4 height 4
type input "7A2F2F"
type input "122"
type input "47"
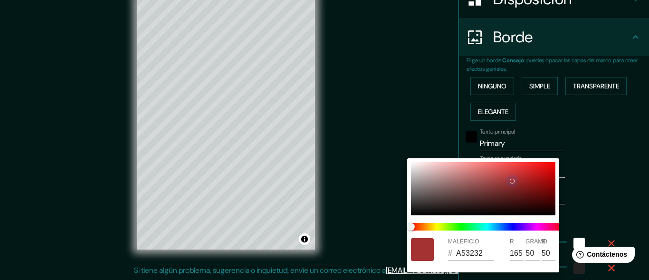
type input "47"
click at [427, 200] on div at bounding box center [483, 188] width 144 height 53
click at [497, 192] on div at bounding box center [499, 190] width 4 height 4
type input "473F3F"
type input "71"
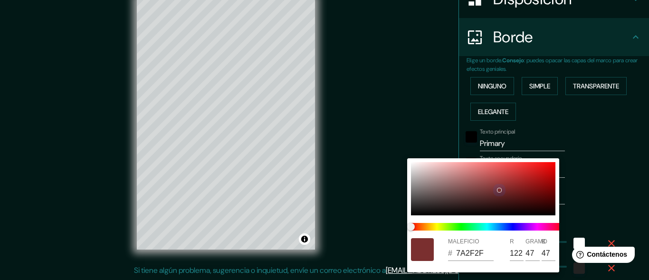
type input "63"
click at [420, 202] on div at bounding box center [483, 188] width 144 height 53
click at [425, 202] on div at bounding box center [427, 201] width 4 height 4
type input "3E3A3A"
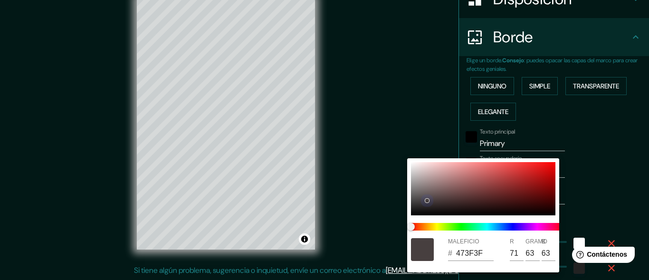
type input "62"
type input "58"
click at [592, 170] on div at bounding box center [324, 140] width 649 height 280
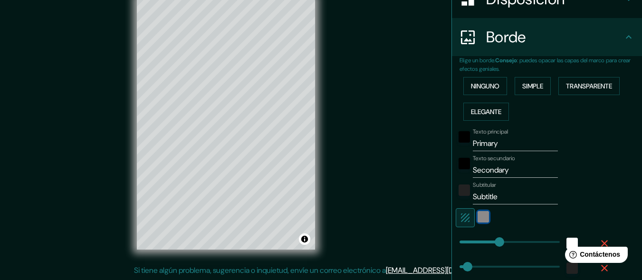
click at [477, 217] on div "color-3E3A3A" at bounding box center [482, 216] width 11 height 11
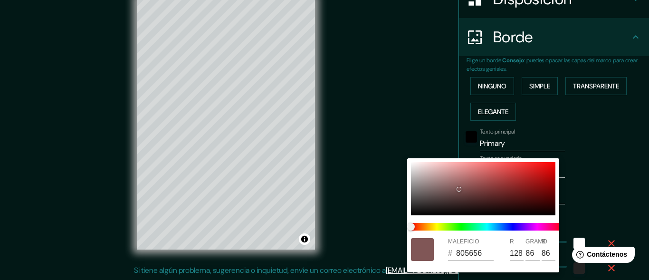
click at [585, 189] on div at bounding box center [324, 140] width 649 height 280
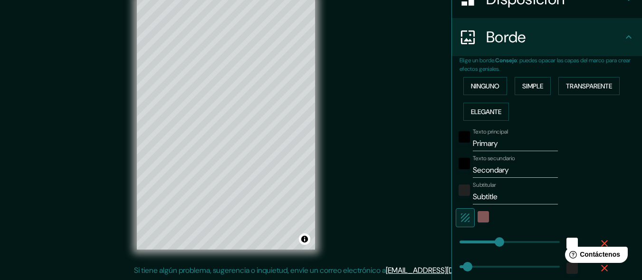
click at [459, 219] on icon "button" at bounding box center [464, 217] width 11 height 11
click at [482, 89] on font "Ninguno" at bounding box center [485, 86] width 28 height 9
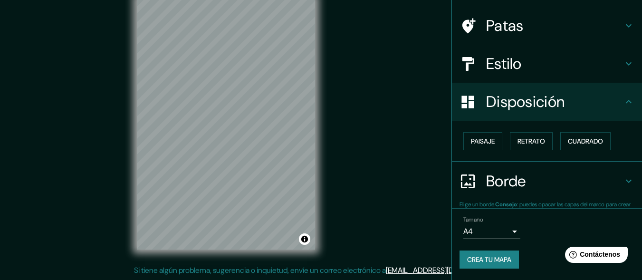
scroll to position [63, 0]
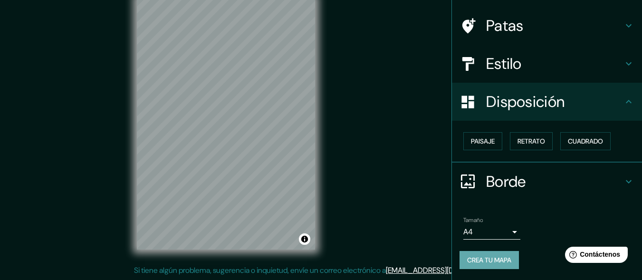
click at [476, 262] on font "Crea tu mapa" at bounding box center [489, 259] width 44 height 9
click at [476, 262] on div "Crea tu mapa" at bounding box center [546, 260] width 175 height 18
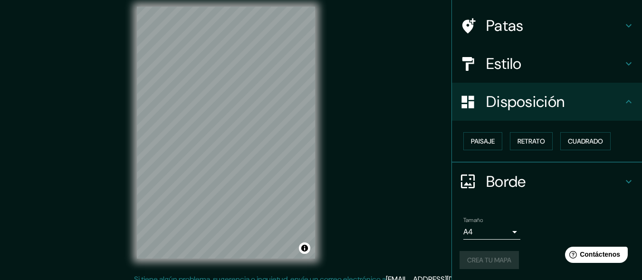
scroll to position [0, 0]
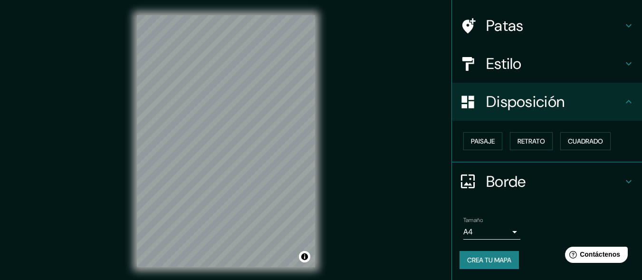
click at [472, 260] on font "Crea tu mapa" at bounding box center [489, 259] width 44 height 9
click at [482, 258] on font "Crea tu mapa" at bounding box center [489, 259] width 44 height 9
click at [301, 256] on button "Activar o desactivar atribución" at bounding box center [304, 256] width 11 height 11
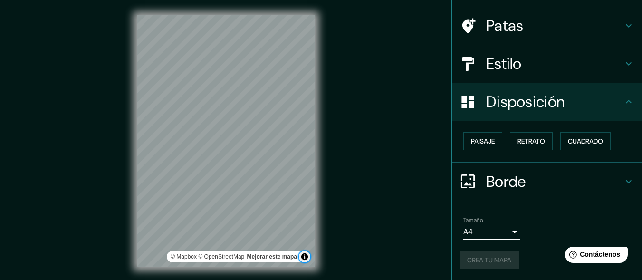
click at [304, 255] on button "Activar o desactivar atribución" at bounding box center [304, 256] width 11 height 11
click at [301, 258] on button "Activar o desactivar atribución" at bounding box center [304, 256] width 11 height 11
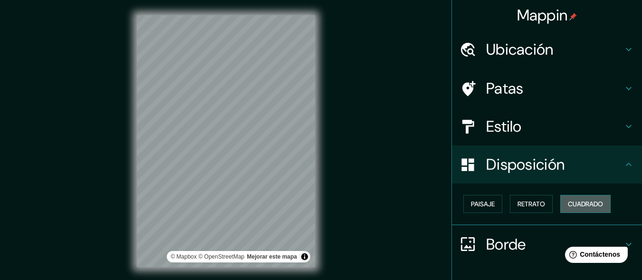
click at [577, 199] on font "Cuadrado" at bounding box center [584, 203] width 35 height 9
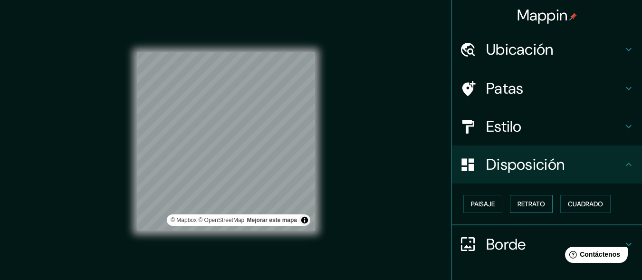
click at [529, 204] on font "Retrato" at bounding box center [531, 203] width 28 height 9
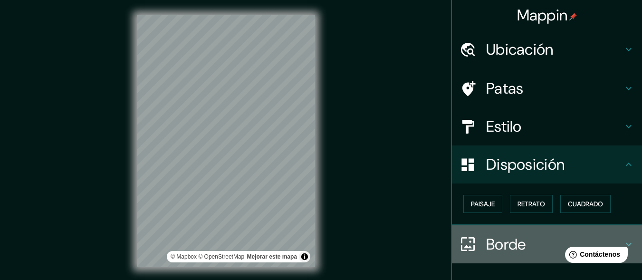
click at [499, 247] on font "Borde" at bounding box center [506, 244] width 40 height 20
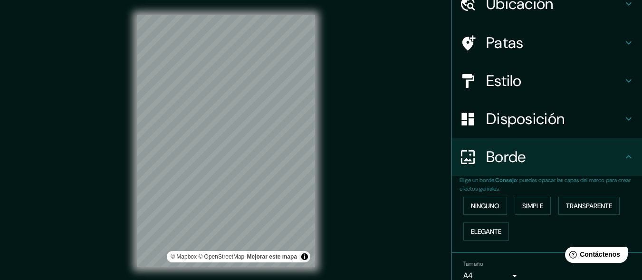
scroll to position [89, 0]
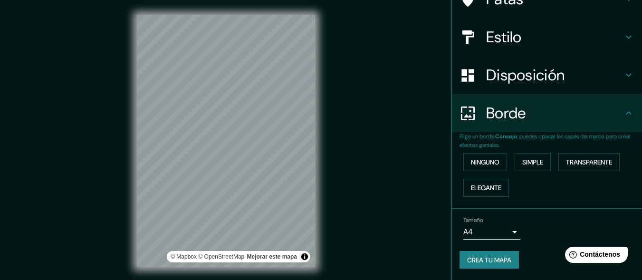
click at [492, 257] on font "Crea tu mapa" at bounding box center [489, 259] width 44 height 9
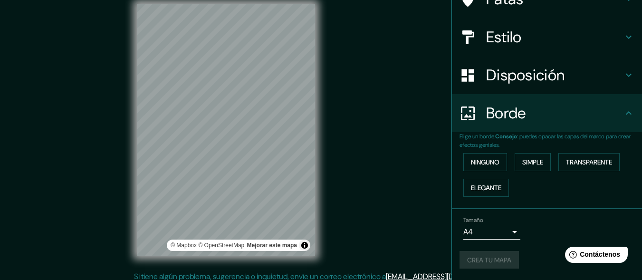
scroll to position [18, 0]
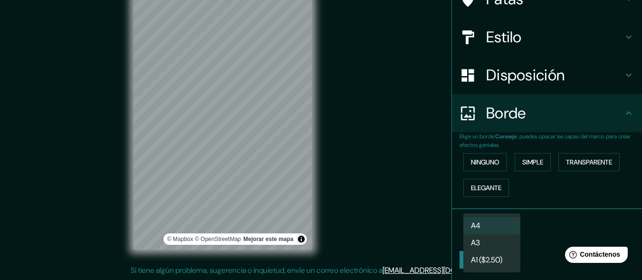
click at [507, 229] on body "Mappin Ubicación Monsefu, Departamento de Lambayeque, Perú Monsefú Departamento…" at bounding box center [321, 122] width 642 height 280
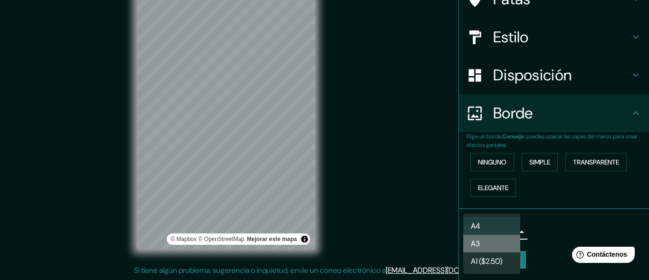
click at [493, 239] on li "A3" at bounding box center [491, 244] width 57 height 18
click at [507, 234] on body "Mappin Ubicación Monsefu, Departamento de Lambayeque, Perú Monsefú Departamento…" at bounding box center [324, 122] width 649 height 280
click at [481, 226] on li "A4" at bounding box center [491, 226] width 57 height 18
type input "single"
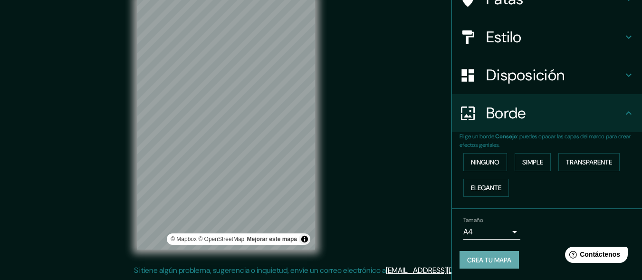
click at [494, 261] on font "Crea tu mapa" at bounding box center [489, 259] width 44 height 9
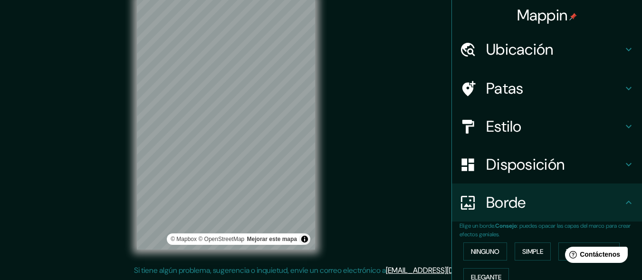
scroll to position [0, 0]
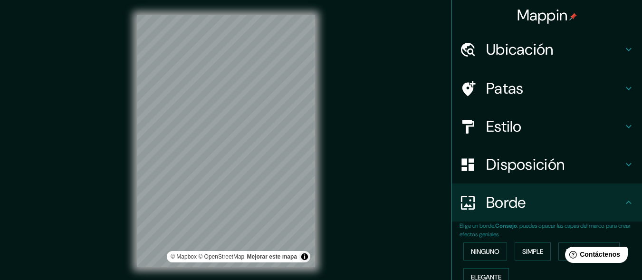
click at [623, 47] on icon at bounding box center [628, 49] width 11 height 11
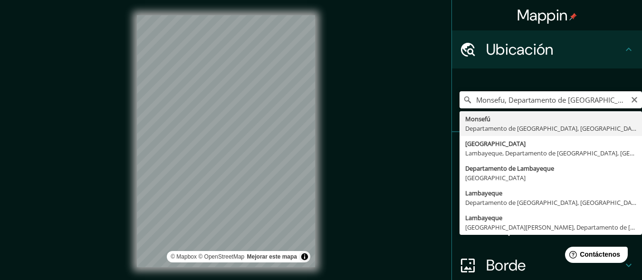
click at [607, 104] on input "Monsefu, Departamento de Lambayeque, Perú" at bounding box center [550, 99] width 182 height 17
click at [498, 129] on div "Monsefu, Departamento de Lambayeque, Perú Monsefú Departamento de Lambayeque, P…" at bounding box center [547, 100] width 190 height 64
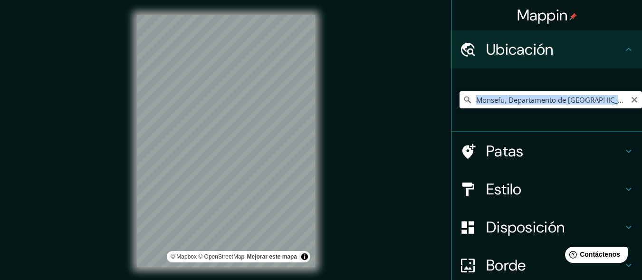
click at [625, 189] on icon at bounding box center [628, 189] width 6 height 3
click at [620, 189] on div "Estilo" at bounding box center [547, 189] width 190 height 38
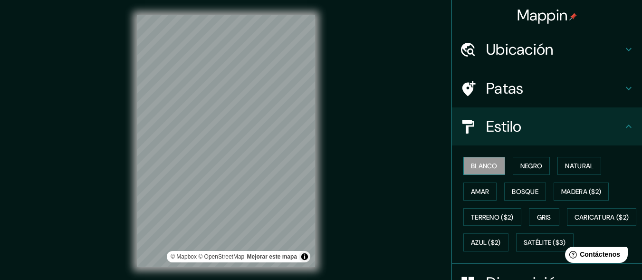
click at [471, 168] on font "Blanco" at bounding box center [484, 165] width 27 height 9
click at [522, 165] on font "Negro" at bounding box center [531, 165] width 22 height 9
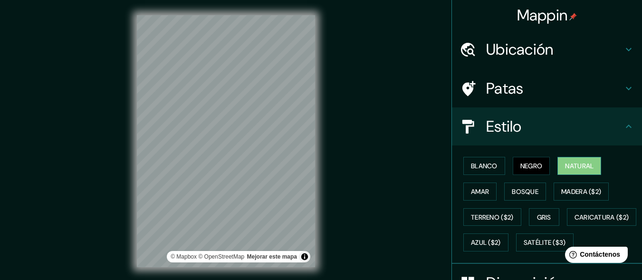
click at [586, 157] on button "Natural" at bounding box center [579, 166] width 44 height 18
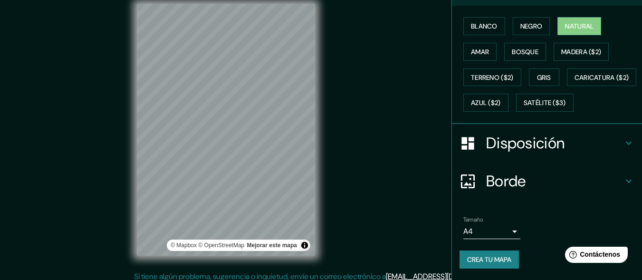
scroll to position [18, 0]
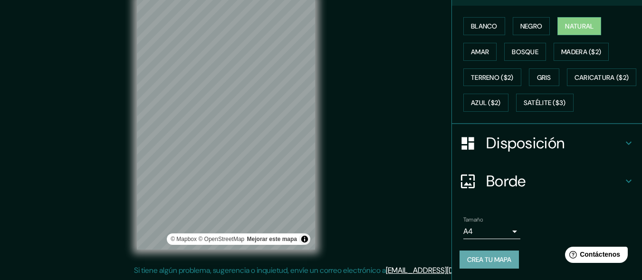
click at [501, 260] on font "Crea tu mapa" at bounding box center [489, 259] width 44 height 9
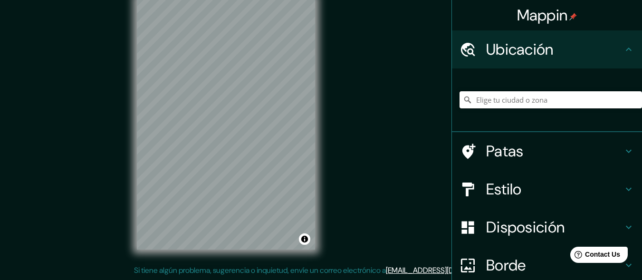
click at [498, 94] on input "Elige tu ciudad o zona" at bounding box center [550, 99] width 182 height 17
click at [497, 104] on input "Elige tu ciudad o zona" at bounding box center [550, 99] width 182 height 17
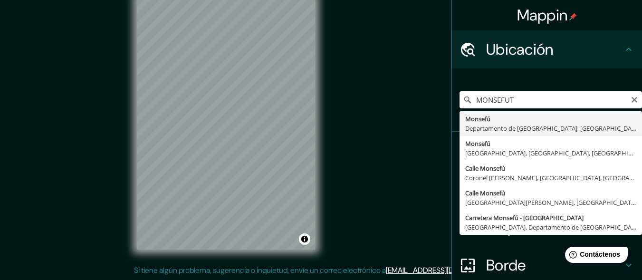
type input "Monsefu, Departamento de [GEOGRAPHIC_DATA], [GEOGRAPHIC_DATA]"
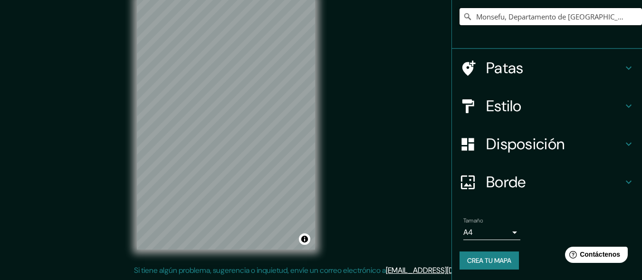
scroll to position [84, 0]
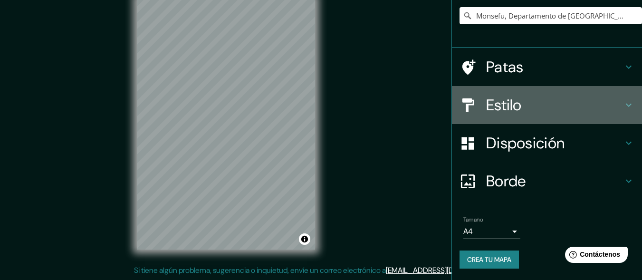
click at [625, 105] on icon at bounding box center [628, 105] width 6 height 3
click at [623, 105] on div "Estilo" at bounding box center [547, 105] width 190 height 38
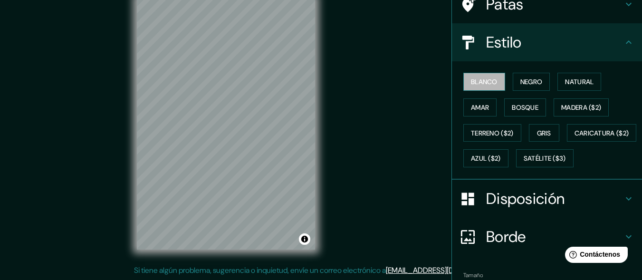
click at [476, 82] on font "Blanco" at bounding box center [484, 81] width 27 height 9
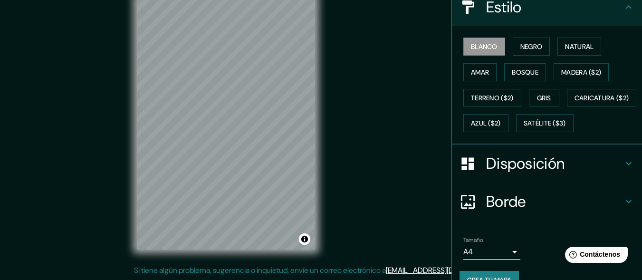
scroll to position [165, 0]
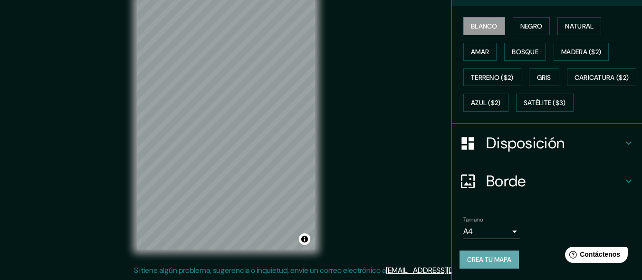
click at [477, 255] on font "Crea tu mapa" at bounding box center [489, 259] width 44 height 9
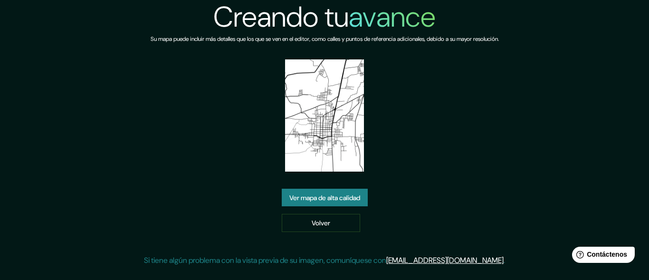
click at [359, 152] on img at bounding box center [324, 115] width 79 height 112
